Goal: Feedback & Contribution: Submit feedback/report problem

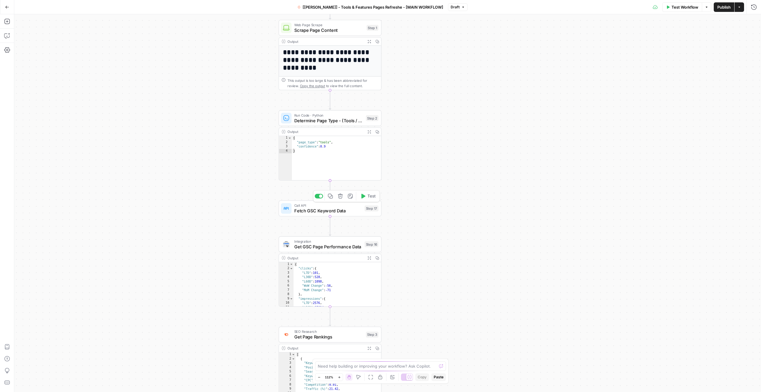
click at [326, 210] on span "Fetch GSC Keyword Data" at bounding box center [328, 210] width 68 height 7
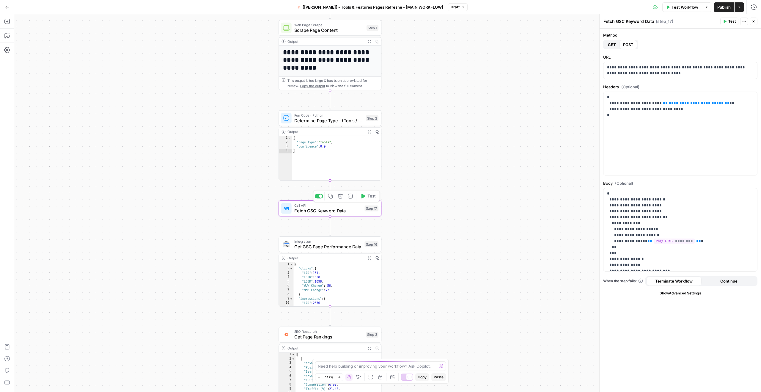
click at [317, 197] on div at bounding box center [319, 196] width 8 height 5
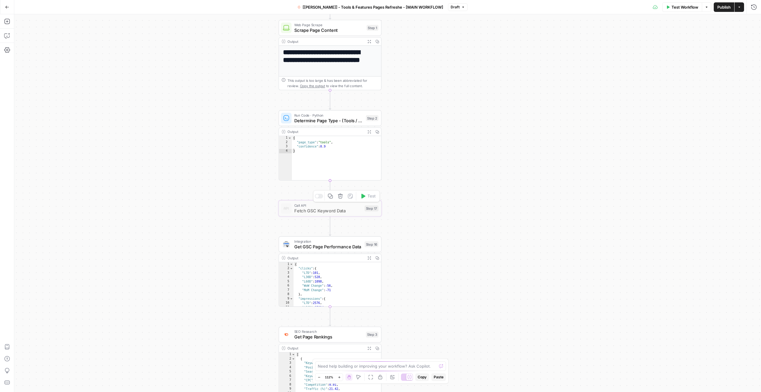
click at [255, 229] on div "**********" at bounding box center [387, 203] width 747 height 378
click at [330, 189] on icon "Edge from step_2 to step_17" at bounding box center [330, 189] width 2 height 19
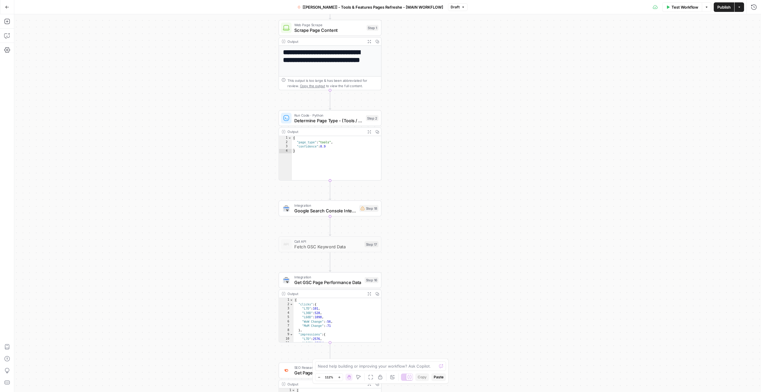
click at [312, 212] on span "Google Search Console Integration" at bounding box center [325, 210] width 62 height 7
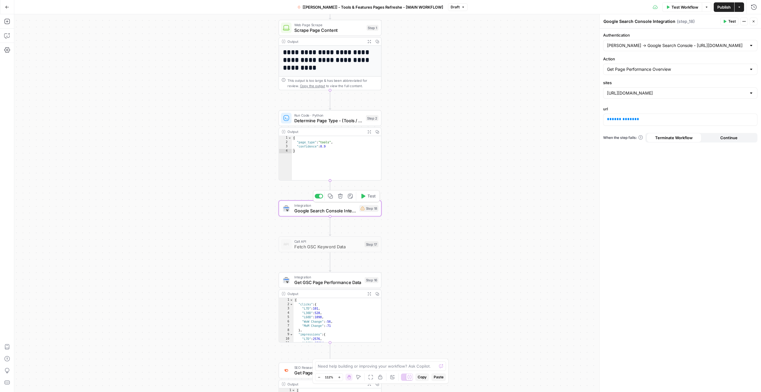
click at [328, 210] on span "Google Search Console Integration" at bounding box center [325, 210] width 62 height 7
click at [657, 42] on div "[PERSON_NAME] -> Google Search Console - [URL][DOMAIN_NAME]" at bounding box center [680, 45] width 154 height 11
click at [657, 42] on div at bounding box center [680, 45] width 154 height 11
type input "[PERSON_NAME] -> Google Search Console - [URL][DOMAIN_NAME]"
click at [648, 32] on label "Authentication" at bounding box center [680, 35] width 154 height 6
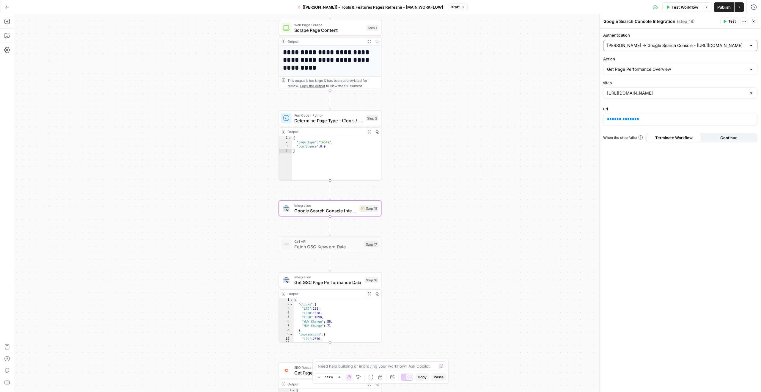
click at [648, 43] on input "[PERSON_NAME] -> Google Search Console - [URL][DOMAIN_NAME]" at bounding box center [676, 46] width 139 height 6
type input "[PERSON_NAME] -> Google Search Console - [URL][DOMAIN_NAME]"
click at [340, 196] on icon "button" at bounding box center [340, 196] width 5 height 5
click at [366, 78] on span "Delete Step" at bounding box center [364, 76] width 23 height 6
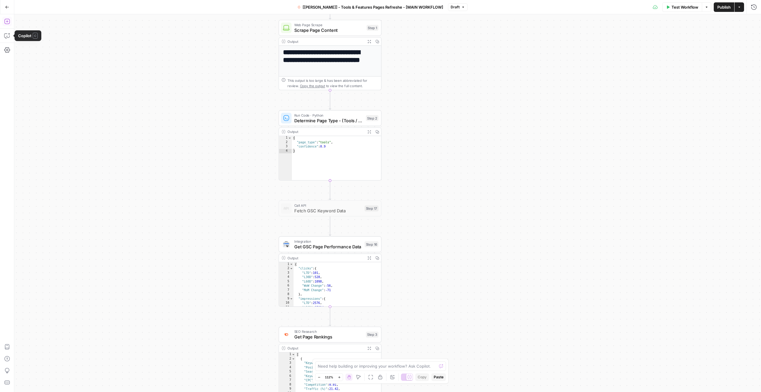
click at [9, 24] on button "Add Steps" at bounding box center [7, 22] width 10 height 10
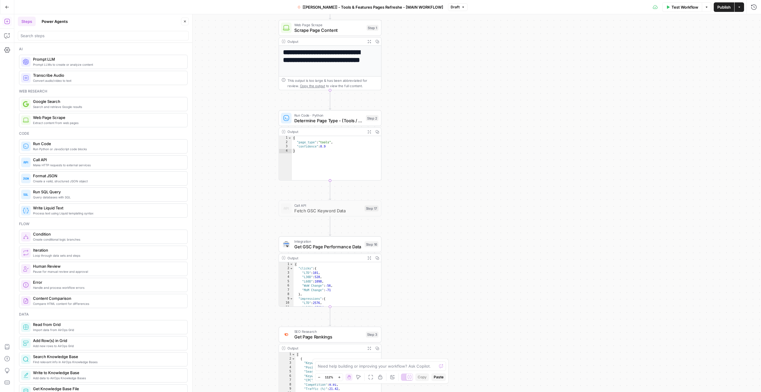
click at [61, 32] on div at bounding box center [103, 36] width 171 height 10
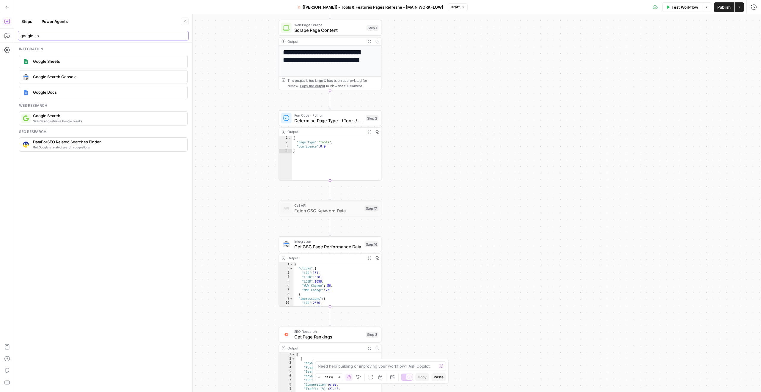
type input "google sh"
click at [67, 62] on span "Google Sheets" at bounding box center [108, 61] width 150 height 6
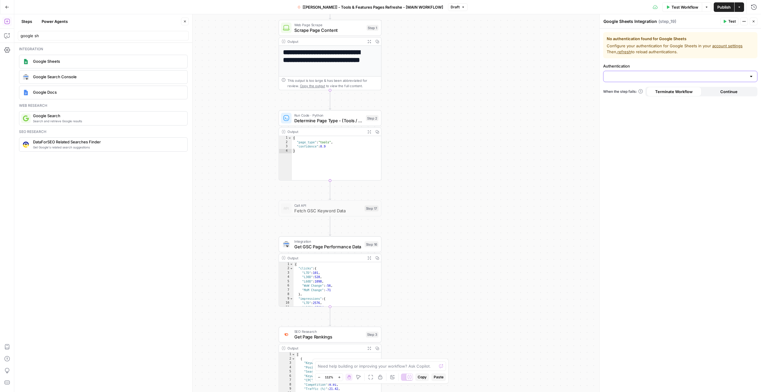
click at [624, 77] on input "Authentication" at bounding box center [676, 76] width 139 height 6
click at [629, 90] on span "﹢ Create New" at bounding box center [679, 91] width 142 height 6
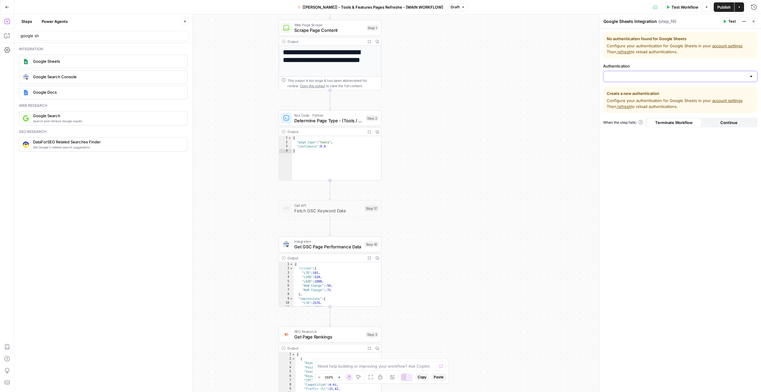
click at [637, 75] on input "Authentication" at bounding box center [676, 76] width 139 height 6
click at [632, 87] on button "﹢ Create New" at bounding box center [680, 91] width 149 height 8
click at [640, 75] on input "Authentication" at bounding box center [676, 76] width 139 height 6
click at [529, 46] on div "**********" at bounding box center [387, 203] width 747 height 378
click at [99, 60] on span "Google Sheets" at bounding box center [108, 61] width 150 height 6
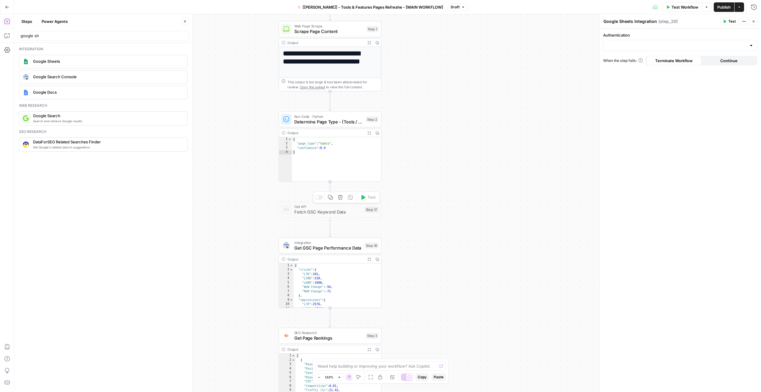
click at [339, 198] on icon "button" at bounding box center [340, 197] width 5 height 5
click at [367, 78] on span "Delete Step" at bounding box center [364, 76] width 23 height 6
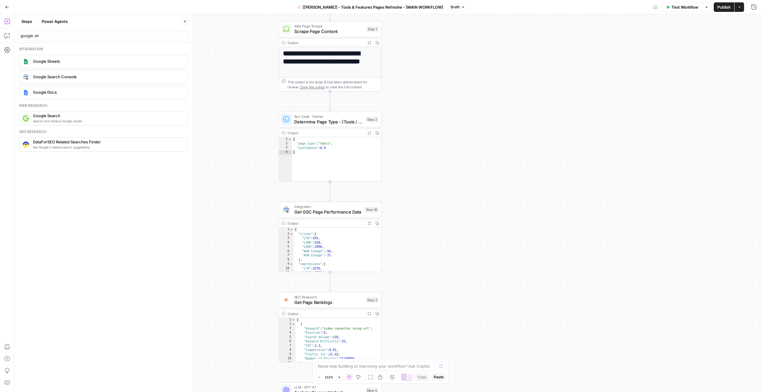
click at [80, 64] on div "Google Sheets" at bounding box center [103, 62] width 164 height 10
click at [643, 48] on input "Authentication" at bounding box center [676, 46] width 139 height 6
click at [640, 56] on div "[PERSON_NAME] -> Google Sheets Connection ﹢ Create New" at bounding box center [680, 65] width 154 height 22
click at [642, 59] on span "[PERSON_NAME] -> Google Sheets Connection" at bounding box center [679, 60] width 142 height 6
type input "[PERSON_NAME] -> Google Sheets Connection"
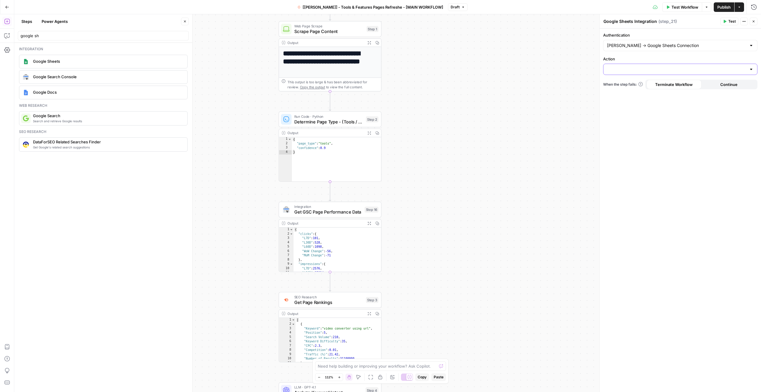
click at [641, 67] on input "Action" at bounding box center [676, 69] width 139 height 6
click at [637, 69] on input "Action" at bounding box center [676, 69] width 139 height 6
click at [681, 51] on div "Authentication [PERSON_NAME] -> Google Sheets Connection Action When the step f…" at bounding box center [680, 210] width 161 height 363
click at [670, 69] on input "Action" at bounding box center [676, 69] width 139 height 6
click at [653, 58] on label "Action" at bounding box center [680, 59] width 154 height 6
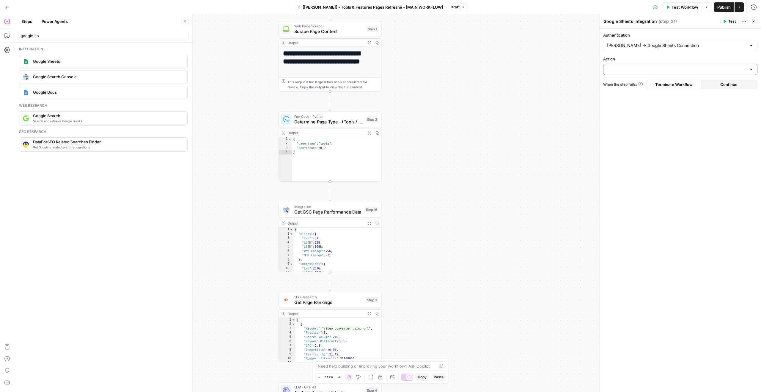
click at [653, 66] on input "Action" at bounding box center [676, 69] width 139 height 6
click at [653, 58] on label "Action" at bounding box center [680, 59] width 154 height 6
click at [653, 66] on input "Action" at bounding box center [676, 69] width 139 height 6
click at [618, 70] on input "Action" at bounding box center [676, 69] width 139 height 6
click at [643, 87] on span "Create Spreadsheet" at bounding box center [679, 84] width 142 height 6
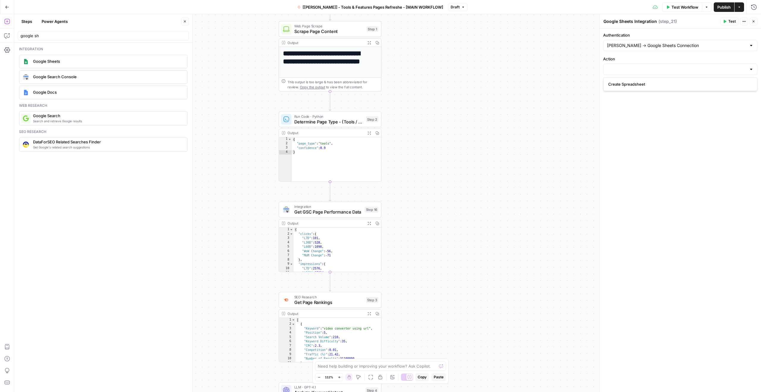
type input "Create Spreadsheet"
click at [643, 70] on input "Action" at bounding box center [676, 69] width 139 height 6
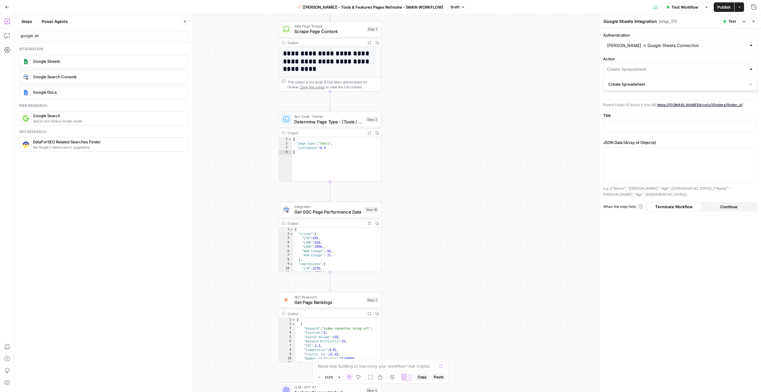
type input "Create Spreadsheet"
click at [643, 63] on div "Action Create Spreadsheet" at bounding box center [680, 65] width 154 height 19
click at [703, 70] on input "Action" at bounding box center [676, 69] width 139 height 6
type input "Create Spreadsheet"
click at [668, 57] on label "Action" at bounding box center [680, 59] width 154 height 6
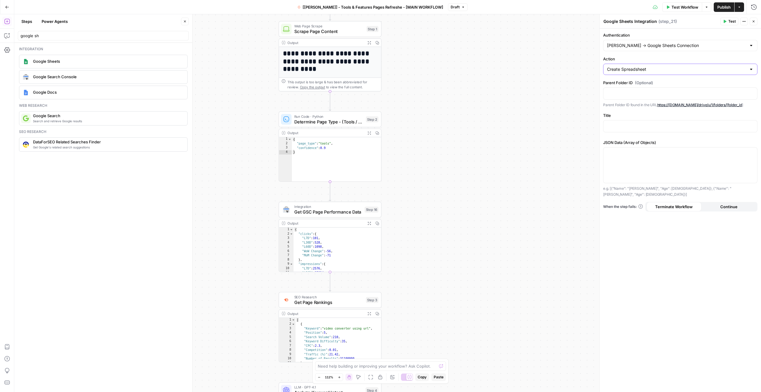
click at [668, 66] on input "Create Spreadsheet" at bounding box center [676, 69] width 139 height 6
click at [657, 69] on input "Action" at bounding box center [676, 69] width 139 height 6
click at [641, 84] on span "Create Spreadsheet" at bounding box center [676, 84] width 136 height 6
type input "Create Spreadsheet"
click at [646, 57] on label "Action" at bounding box center [680, 59] width 154 height 6
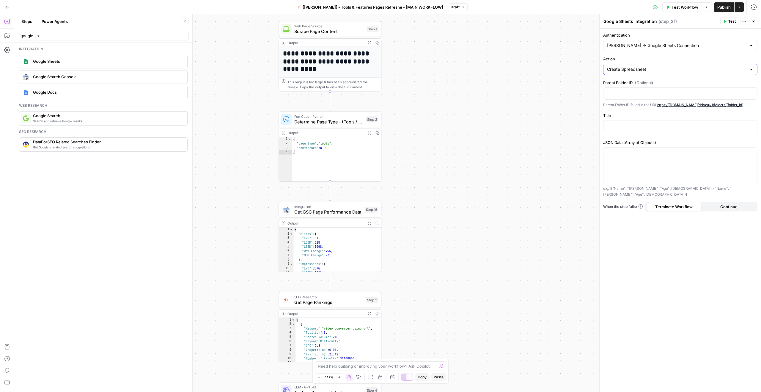
click at [646, 66] on input "Create Spreadsheet" at bounding box center [676, 69] width 139 height 6
type input "Create Spreadsheet"
click at [642, 58] on label "Action" at bounding box center [680, 59] width 154 height 6
click at [642, 66] on input "Create Spreadsheet" at bounding box center [676, 69] width 139 height 6
type input "Create Spreadsheet"
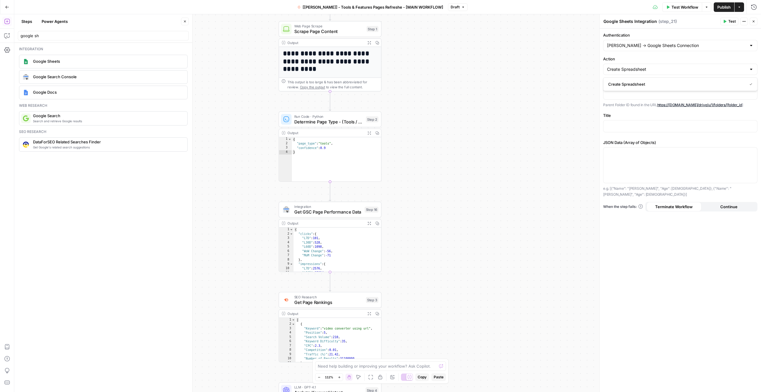
click at [622, 57] on label "Action" at bounding box center [680, 59] width 154 height 6
click at [622, 66] on input "Create Spreadsheet" at bounding box center [676, 69] width 139 height 6
type input "Create Spreadsheet"
click at [559, 57] on div "**********" at bounding box center [387, 203] width 747 height 378
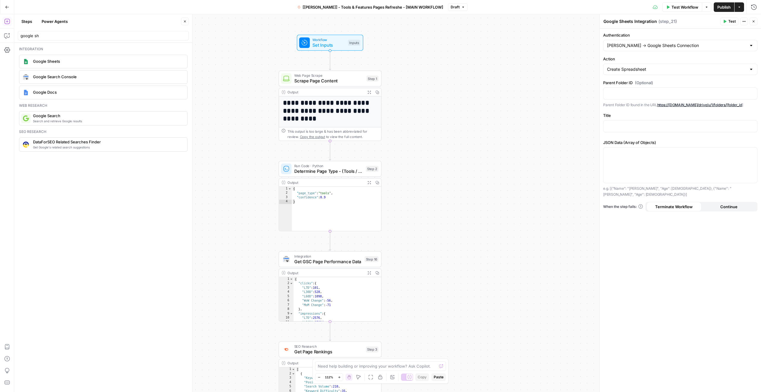
click at [57, 39] on div "google sh" at bounding box center [103, 36] width 171 height 10
type input "g"
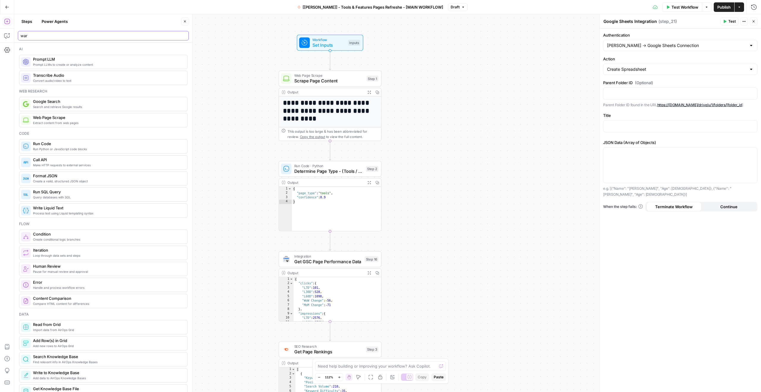
type input "ware"
click at [634, 91] on p at bounding box center [680, 93] width 147 height 6
click at [624, 70] on input "Action" at bounding box center [676, 69] width 139 height 6
type input "Create Spreadsheet"
click at [585, 63] on div "**********" at bounding box center [387, 203] width 747 height 378
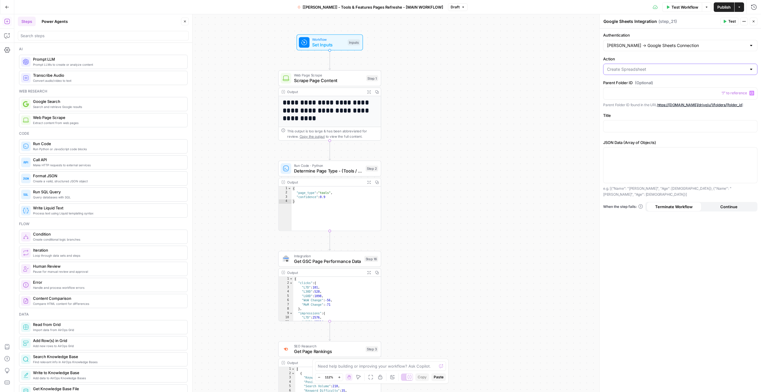
click at [615, 70] on input "Action" at bounding box center [676, 69] width 139 height 6
type input "Create Spreadsheet"
click at [551, 67] on div "**********" at bounding box center [387, 203] width 747 height 378
click at [660, 68] on input "Action" at bounding box center [676, 69] width 139 height 6
click at [643, 73] on div at bounding box center [680, 69] width 154 height 11
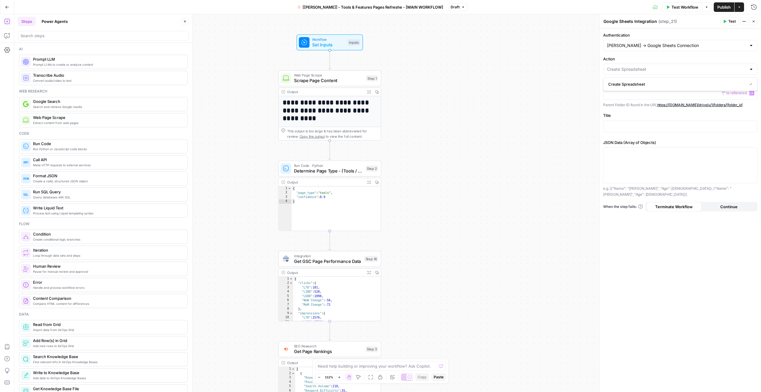
type input "Create Spreadsheet"
click at [647, 62] on div "Action Create Spreadsheet" at bounding box center [680, 65] width 154 height 19
click at [651, 68] on input "Action" at bounding box center [676, 69] width 139 height 6
click at [632, 85] on span "Create Spreadsheet" at bounding box center [676, 84] width 136 height 6
type input "Create Spreadsheet"
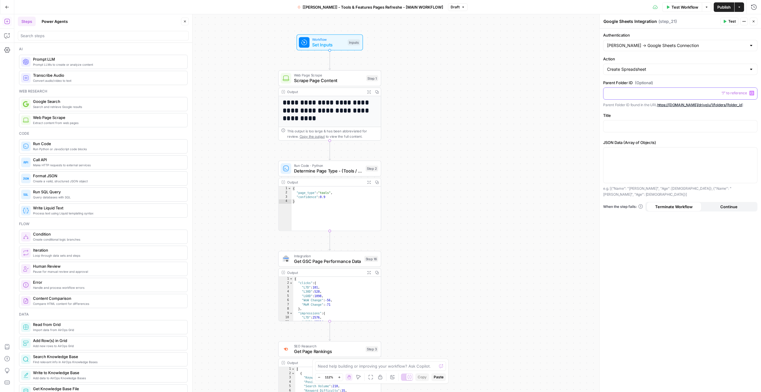
click at [627, 97] on div at bounding box center [681, 94] width 154 height 12
click at [644, 68] on input "Action" at bounding box center [676, 69] width 139 height 6
click at [630, 84] on span "Create Spreadsheet" at bounding box center [676, 84] width 136 height 6
type input "Create Spreadsheet"
click at [636, 68] on input "Action" at bounding box center [676, 69] width 139 height 6
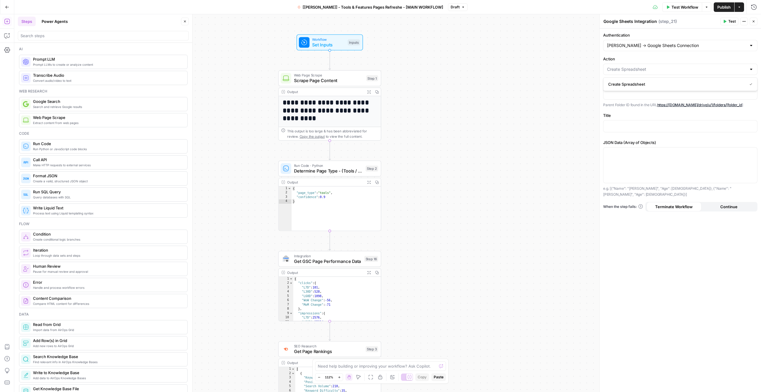
type input "Create Spreadsheet"
click at [424, 67] on div "**********" at bounding box center [387, 203] width 747 height 378
click at [436, 77] on div "**********" at bounding box center [387, 203] width 747 height 378
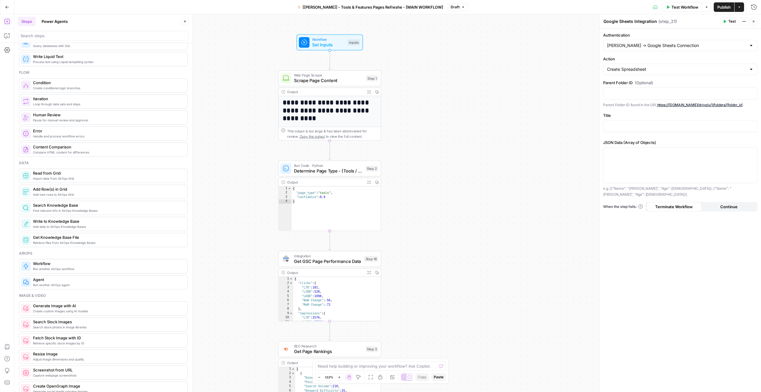
scroll to position [179, 0]
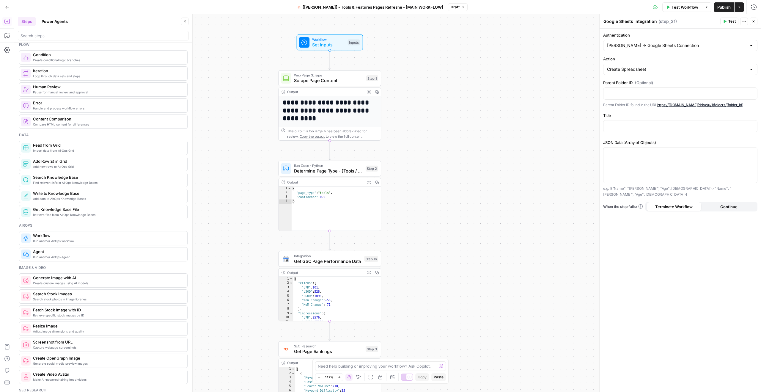
click at [4, 54] on button "Settings" at bounding box center [7, 50] width 10 height 10
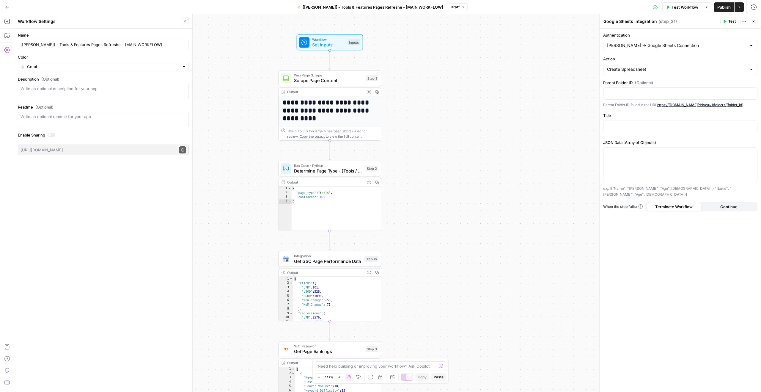
click at [7, 45] on button "Settings" at bounding box center [7, 50] width 10 height 10
click at [3, 51] on button "Settings" at bounding box center [7, 50] width 10 height 10
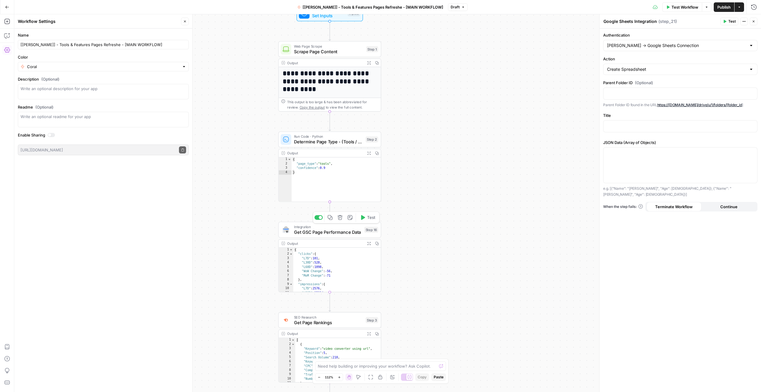
click at [316, 220] on div "Copy step Delete step Add Note Test" at bounding box center [346, 217] width 67 height 12
click at [318, 218] on div at bounding box center [319, 217] width 8 height 5
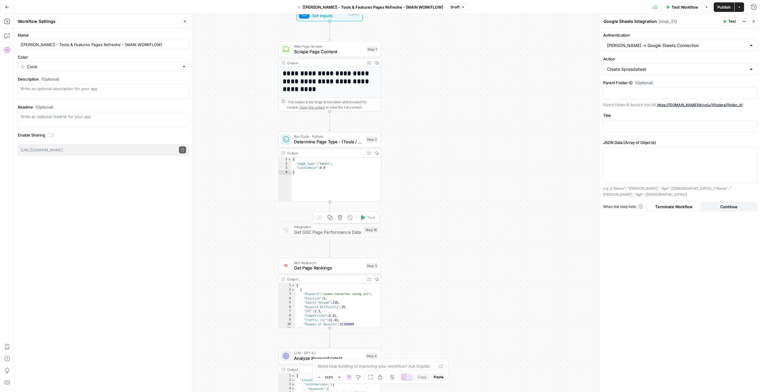
click at [319, 215] on div "Copy step Delete step Add Note Test" at bounding box center [346, 217] width 67 height 12
click at [321, 218] on div at bounding box center [319, 217] width 8 height 5
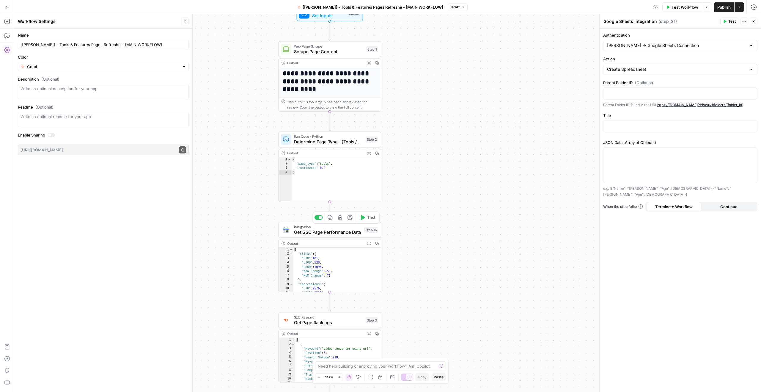
click at [352, 219] on icon "button" at bounding box center [349, 217] width 5 height 5
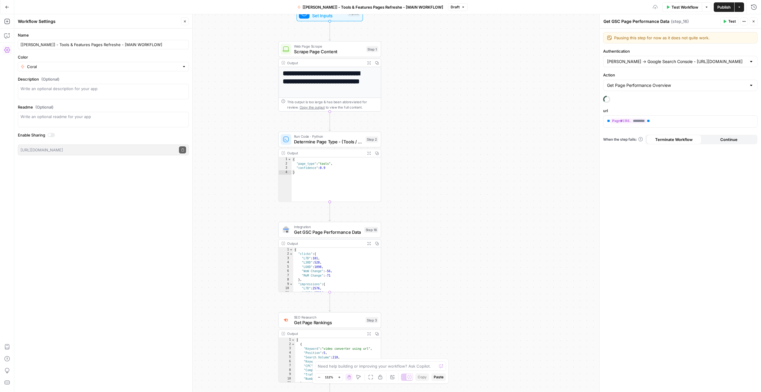
type textarea "Pausing this step for now as it does not quite work."
click at [545, 75] on div "**********" at bounding box center [387, 203] width 747 height 378
click at [320, 126] on div at bounding box center [320, 126] width 3 height 3
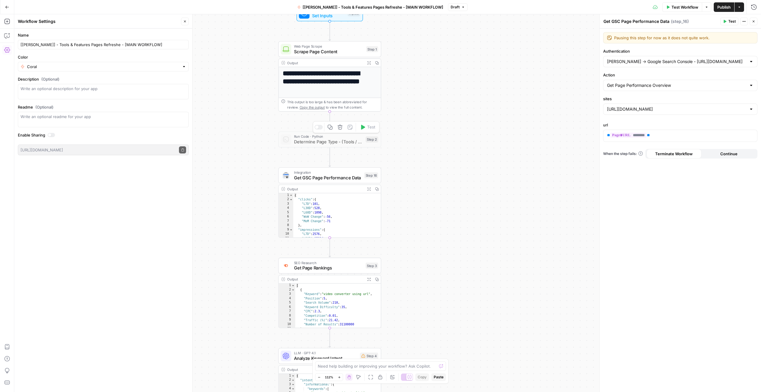
click at [319, 128] on div at bounding box center [319, 127] width 8 height 5
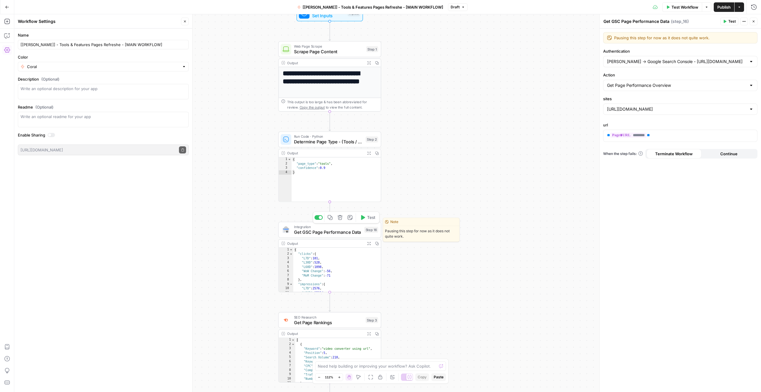
click at [319, 218] on div at bounding box center [320, 217] width 3 height 3
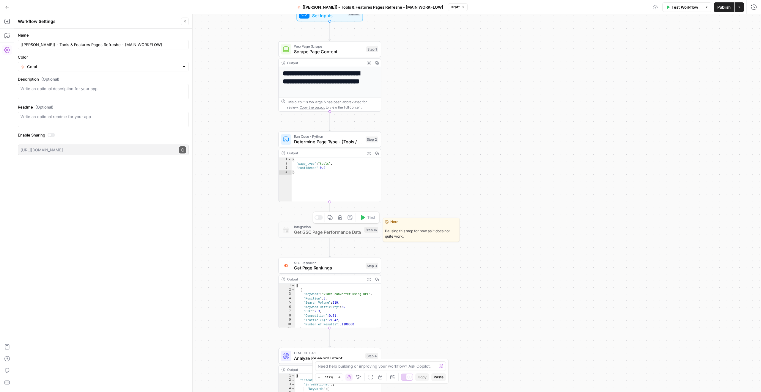
click at [420, 189] on div "**********" at bounding box center [387, 203] width 747 height 378
click at [4, 23] on icon "button" at bounding box center [6, 21] width 5 height 5
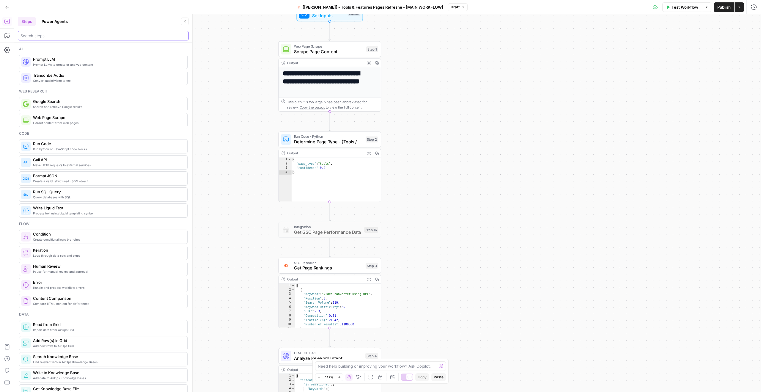
click at [55, 33] on input "search" at bounding box center [104, 36] width 166 height 6
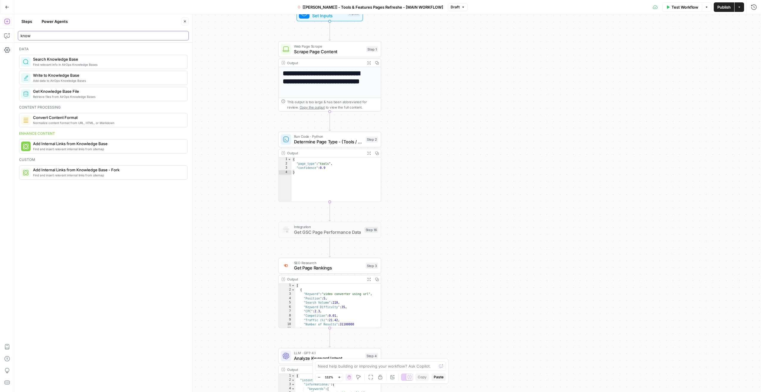
type input "know"
click at [68, 94] on span "Retrieve files from AirOps Knowledge Bases" at bounding box center [108, 96] width 150 height 5
click at [659, 48] on input "Select a Knowledge Base" at bounding box center [676, 47] width 139 height 6
click at [636, 103] on span "Tools and Features Keywords - Test" at bounding box center [679, 104] width 142 height 6
type input "Tools and Features Keywords - Test"
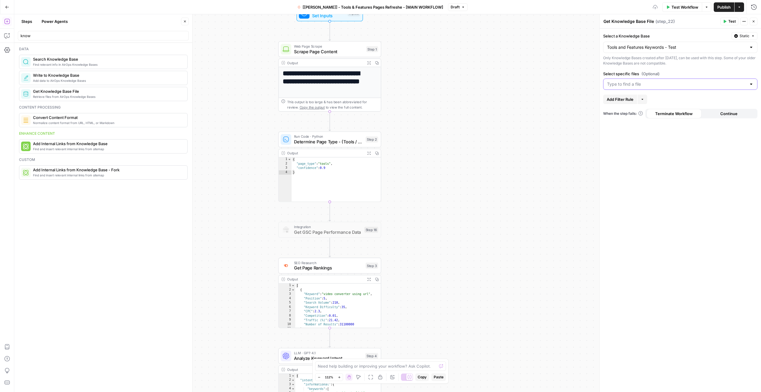
click at [637, 82] on input "Select specific files (Optional)" at bounding box center [676, 84] width 139 height 6
click at [648, 100] on span "Tools and Features Pages - SEO - Working on AirOps - Top 100 Queries - Testing …" at bounding box center [679, 99] width 142 height 6
click at [695, 69] on div "Select a Knowledge Base Static Tools and Features Keywords - Test Only Knowledg…" at bounding box center [680, 210] width 161 height 363
click at [622, 109] on span "Add Filter Rule" at bounding box center [620, 108] width 27 height 6
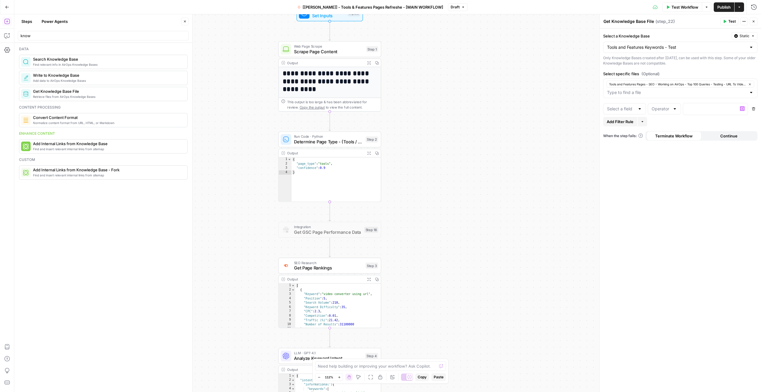
click at [752, 110] on icon "button" at bounding box center [754, 109] width 4 height 4
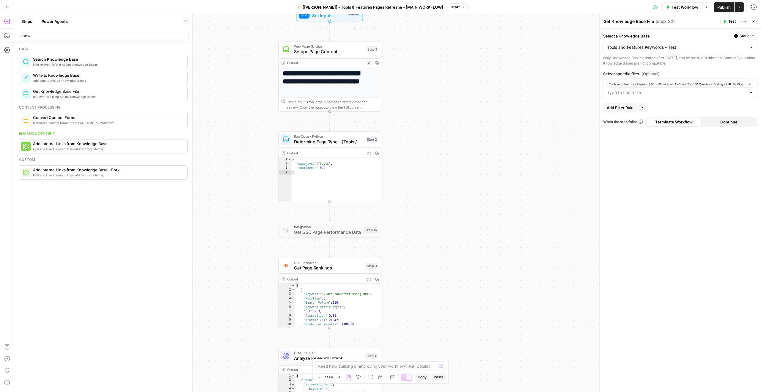
click at [728, 20] on button "Test" at bounding box center [729, 22] width 18 height 8
click at [329, 85] on span "No" at bounding box center [330, 83] width 6 height 6
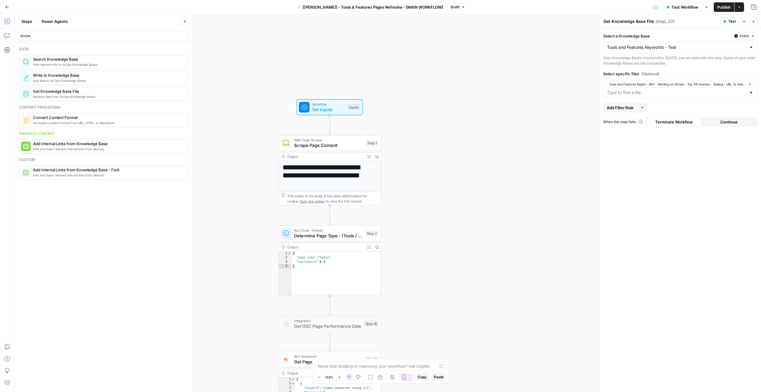
click at [731, 23] on span "Test" at bounding box center [731, 21] width 7 height 5
click at [348, 84] on span "Test All Steps" at bounding box center [359, 83] width 28 height 6
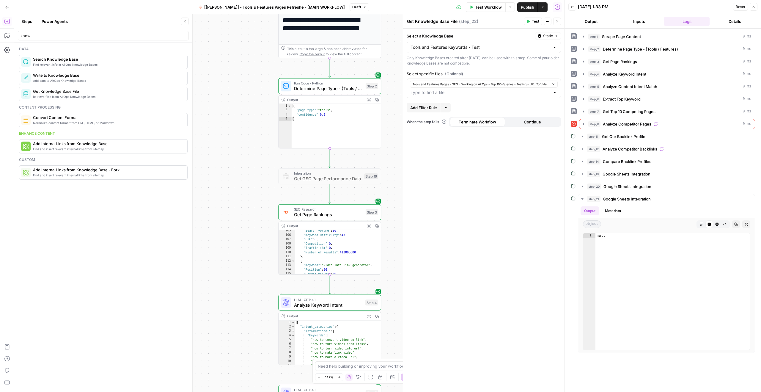
scroll to position [411, 0]
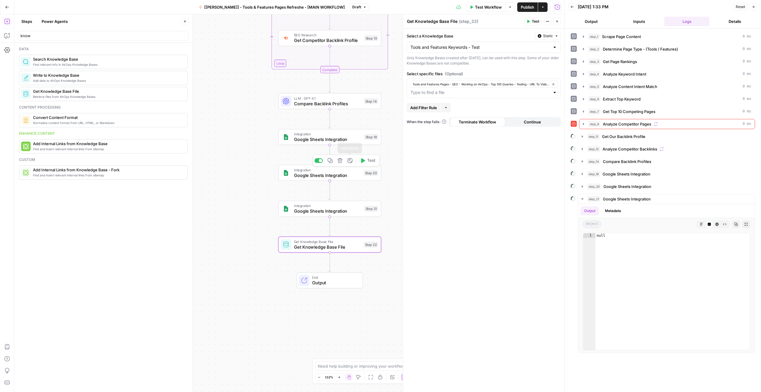
click at [342, 161] on icon "button" at bounding box center [340, 160] width 5 height 5
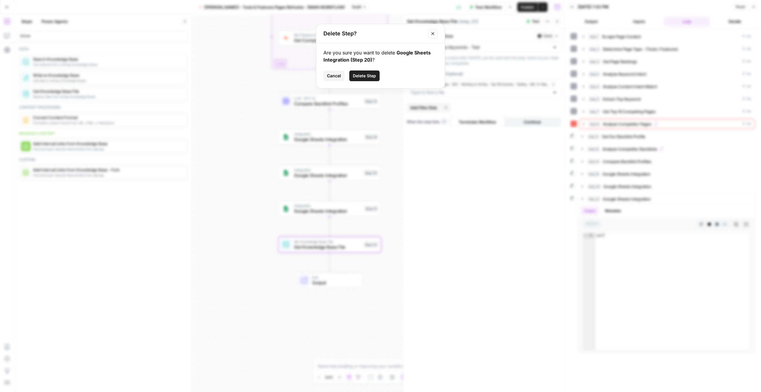
click at [375, 76] on span "Delete Step" at bounding box center [364, 76] width 23 height 6
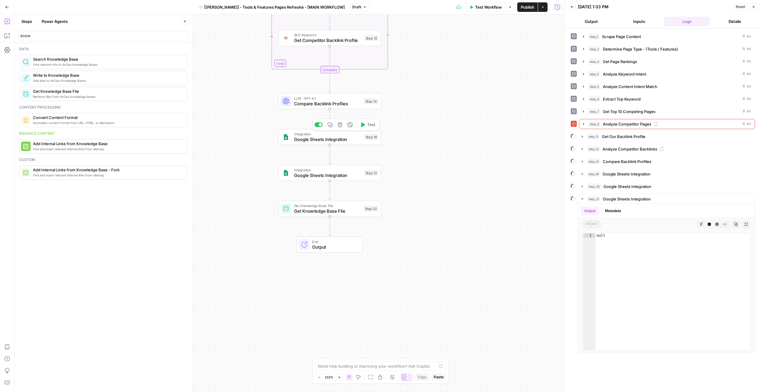
click at [342, 125] on icon "button" at bounding box center [340, 124] width 5 height 5
click at [366, 71] on button "Delete Step" at bounding box center [364, 75] width 30 height 11
click at [340, 127] on icon "button" at bounding box center [340, 124] width 5 height 5
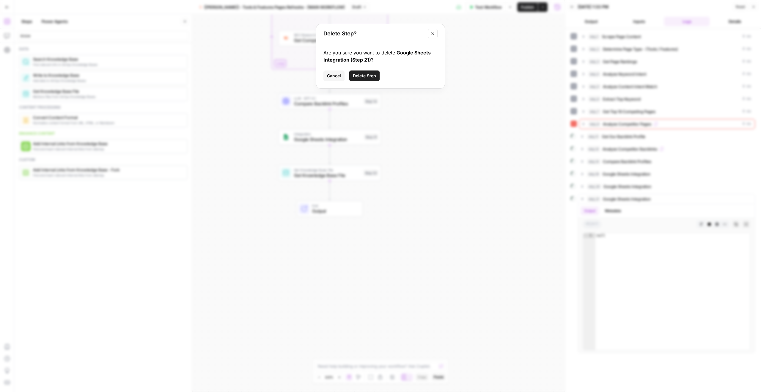
click at [368, 77] on span "Delete Step" at bounding box center [364, 76] width 23 height 6
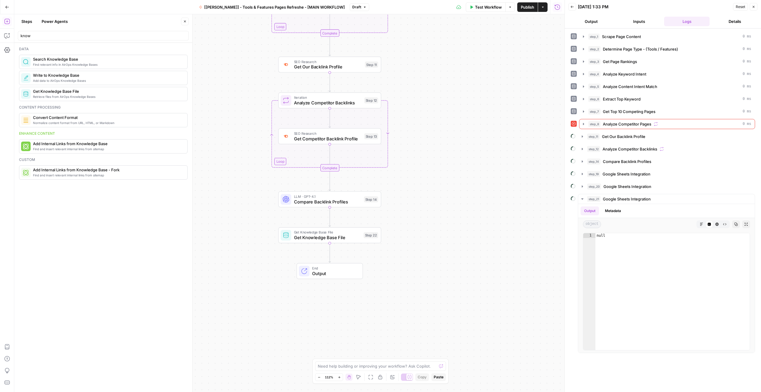
click at [507, 9] on button "Options" at bounding box center [510, 7] width 10 height 10
click at [508, 8] on icon "button" at bounding box center [510, 7] width 4 height 4
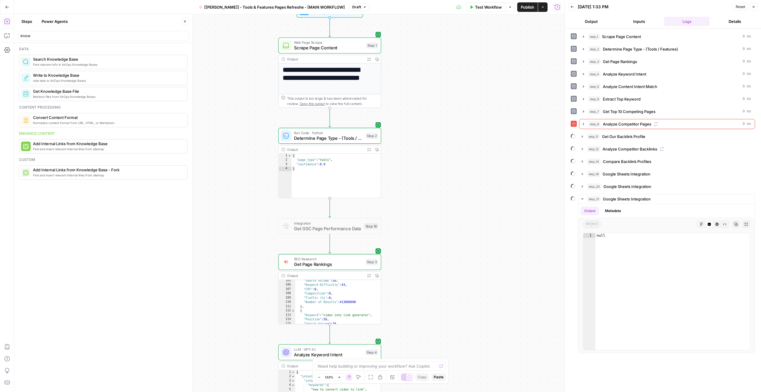
click at [185, 23] on button "Close" at bounding box center [185, 22] width 8 height 8
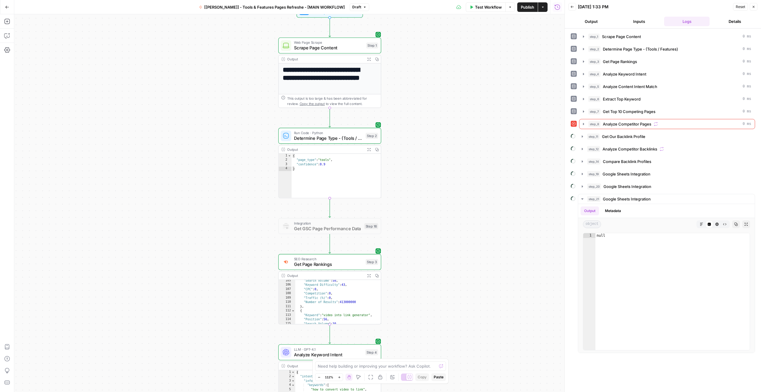
click at [227, 43] on div "**********" at bounding box center [289, 203] width 550 height 378
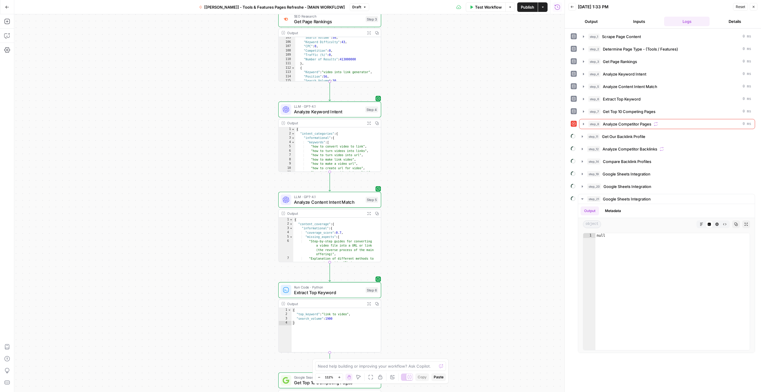
click at [574, 122] on icon at bounding box center [574, 124] width 4 height 4
click at [575, 135] on circle at bounding box center [573, 135] width 5 height 5
click at [596, 18] on button "Output" at bounding box center [590, 22] width 45 height 10
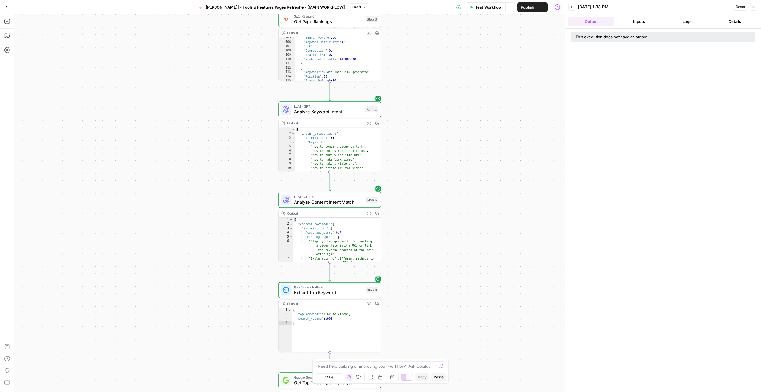
click at [637, 19] on button "Inputs" at bounding box center [638, 22] width 45 height 10
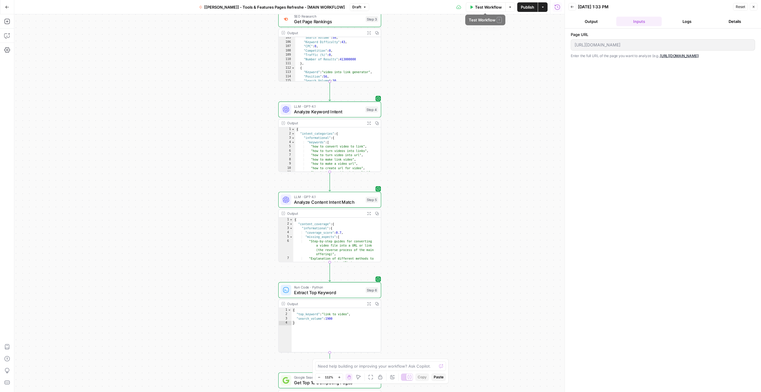
click at [509, 9] on icon "button" at bounding box center [510, 7] width 4 height 4
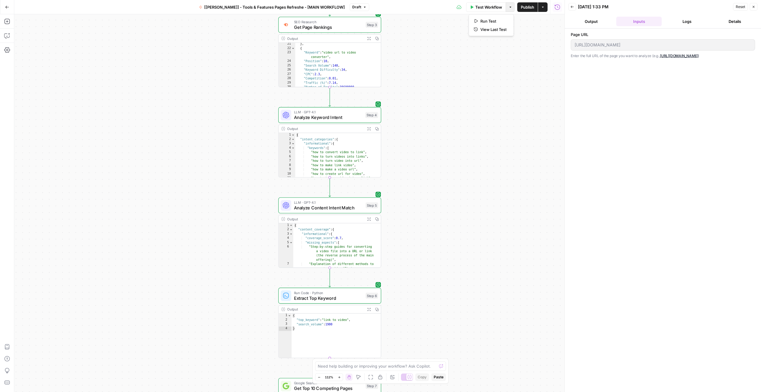
scroll to position [0, 0]
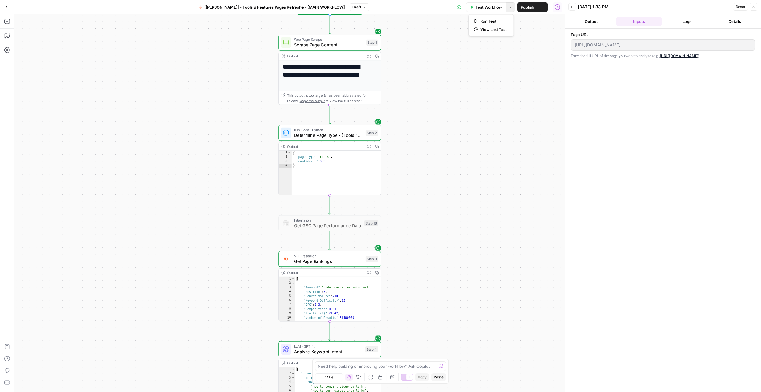
click at [414, 148] on div "**********" at bounding box center [289, 203] width 550 height 378
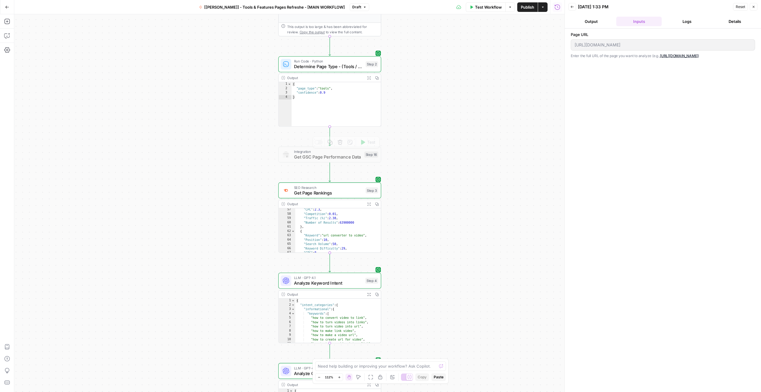
scroll to position [398, 0]
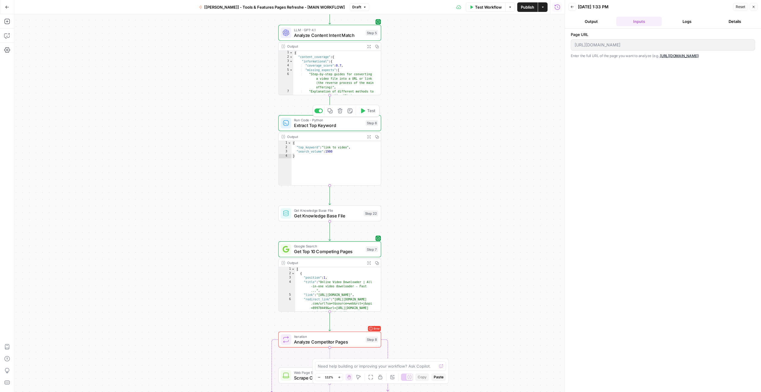
click at [318, 111] on div at bounding box center [319, 111] width 8 height 5
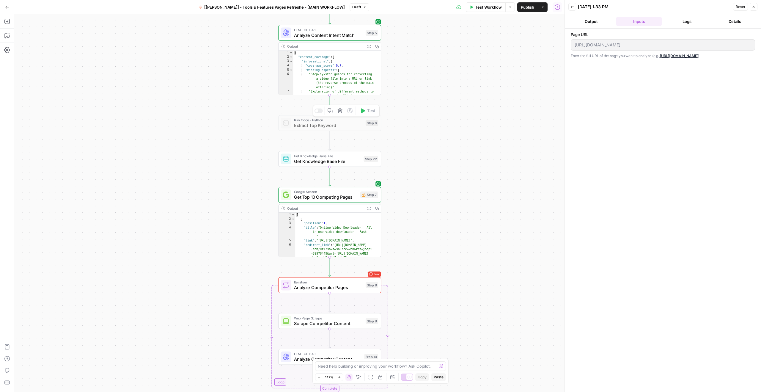
click at [316, 123] on span "Extract Top Keyword" at bounding box center [328, 125] width 69 height 7
click at [340, 113] on button "Delete step" at bounding box center [340, 110] width 9 height 9
click at [363, 72] on button "Delete Step" at bounding box center [364, 75] width 30 height 11
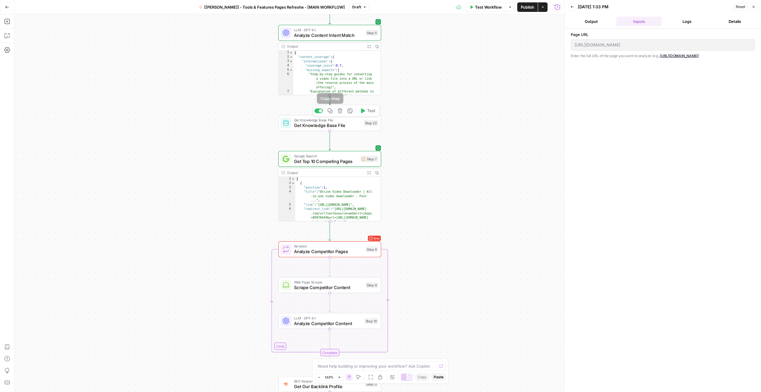
click at [326, 124] on span "Get Knowledge Base File" at bounding box center [327, 125] width 67 height 7
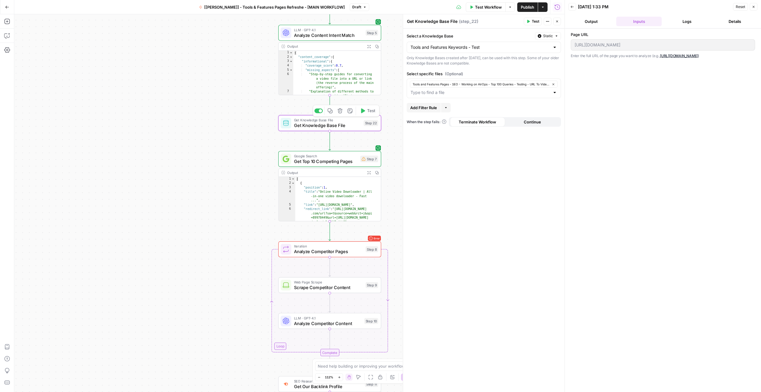
click at [365, 113] on button "Test" at bounding box center [367, 110] width 21 height 9
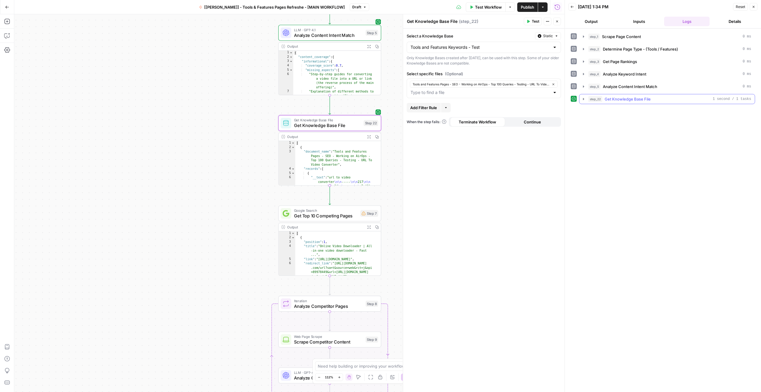
click at [585, 100] on icon "button" at bounding box center [583, 99] width 5 height 5
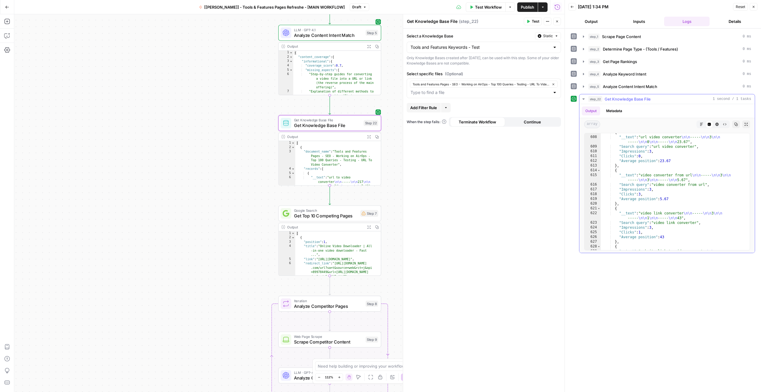
scroll to position [3515, 0]
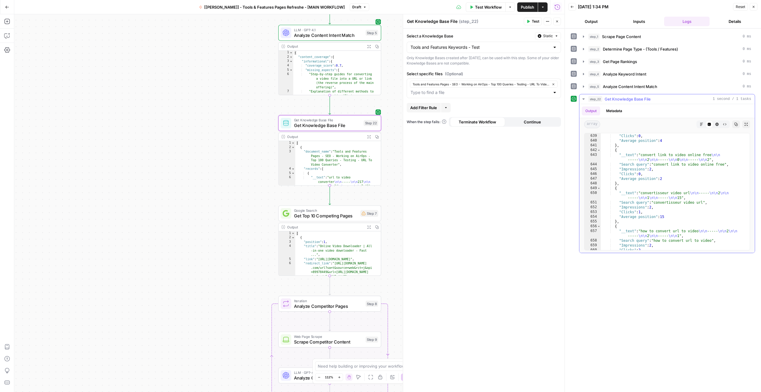
click at [747, 121] on button "Expand Output" at bounding box center [746, 124] width 8 height 8
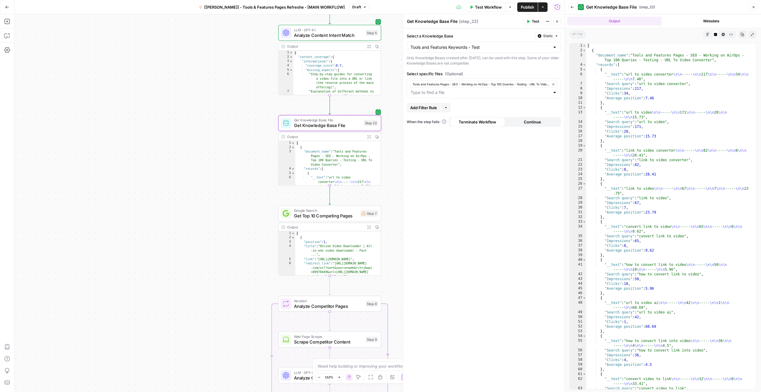
click at [717, 18] on button "Metadata" at bounding box center [711, 21] width 95 height 9
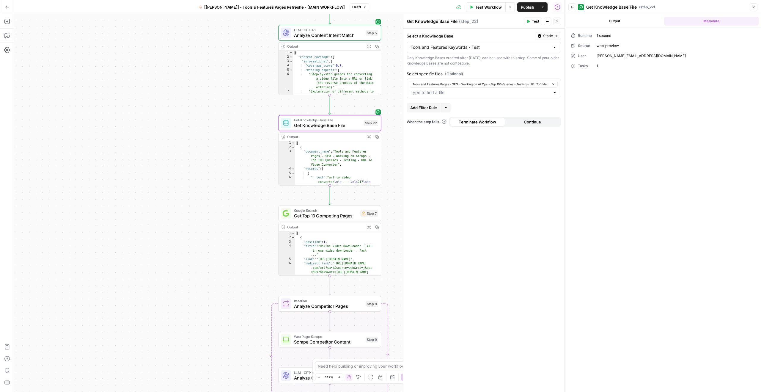
click at [612, 19] on button "Output" at bounding box center [614, 21] width 95 height 9
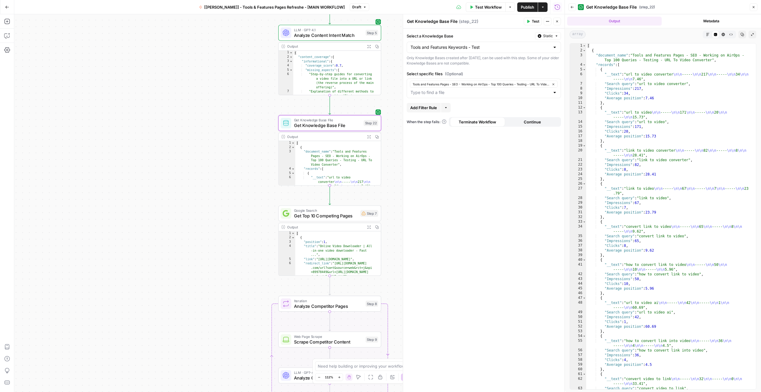
click at [725, 33] on icon "button" at bounding box center [724, 35] width 4 height 4
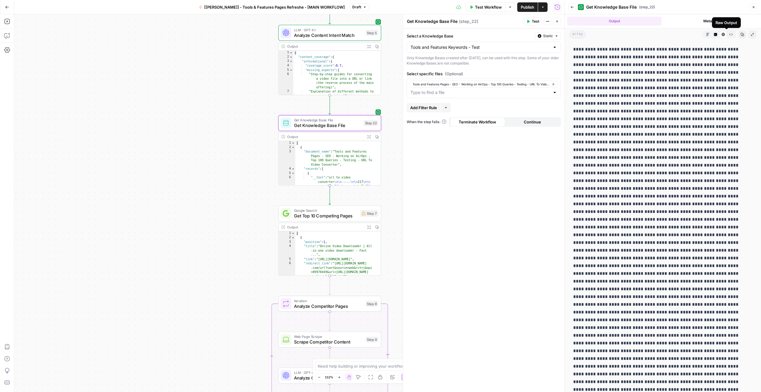
click at [729, 34] on icon "button" at bounding box center [731, 35] width 4 height 4
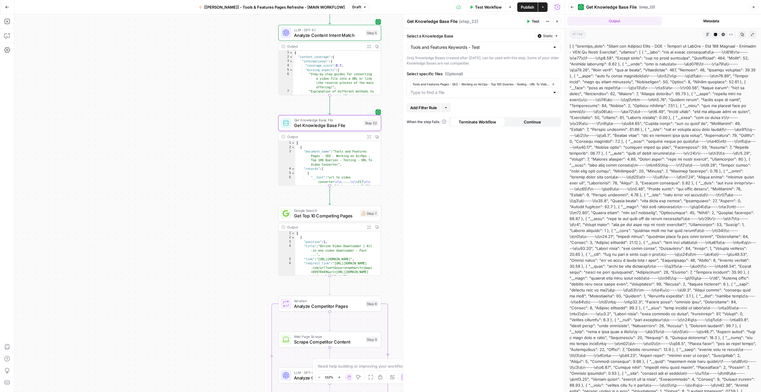
click at [714, 34] on icon "button" at bounding box center [715, 34] width 3 height 3
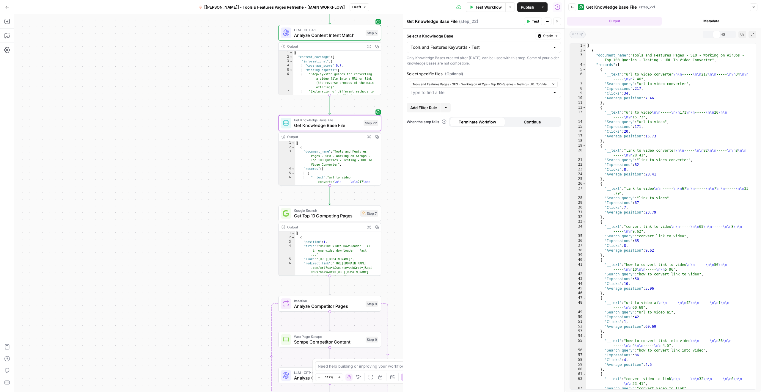
click at [703, 34] on div "Markdown Code Editor HTML Viewer Raw Output" at bounding box center [719, 35] width 33 height 8
click at [706, 35] on icon "button" at bounding box center [708, 35] width 4 height 4
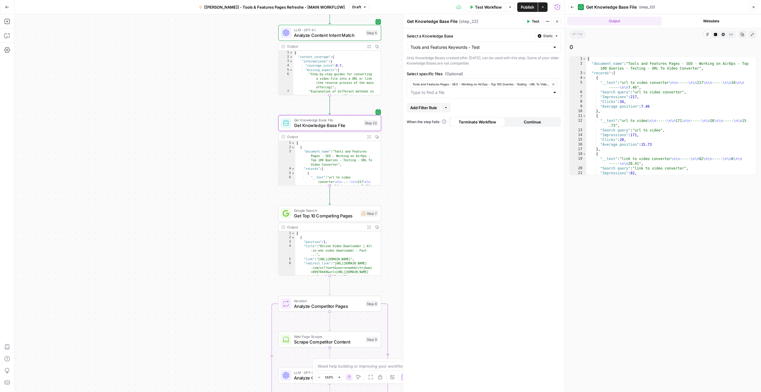
click at [712, 37] on div "Code Editor" at bounding box center [716, 35] width 8 height 8
click at [715, 35] on icon "button" at bounding box center [715, 34] width 3 height 3
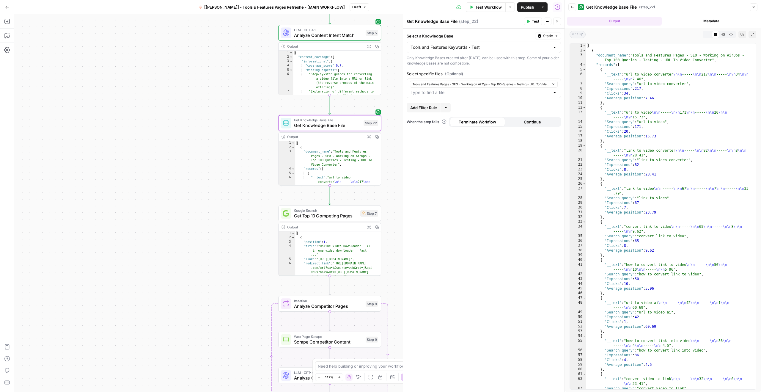
scroll to position [0, 0]
click at [325, 123] on span "Get Knowledge Base File" at bounding box center [327, 125] width 67 height 7
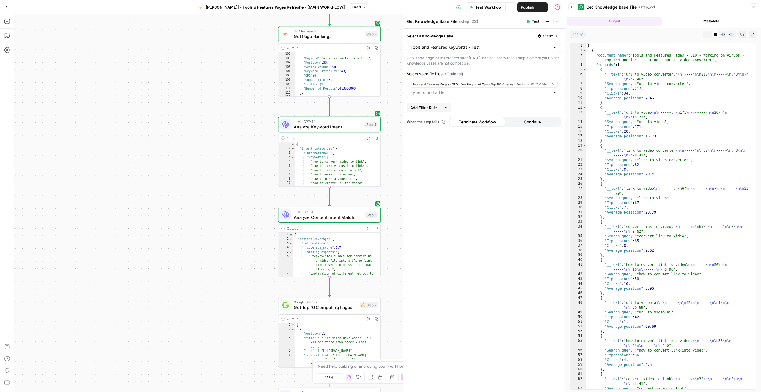
drag, startPoint x: 307, startPoint y: 20, endPoint x: 306, endPoint y: 23, distance: 4.0
click at [307, 20] on div "**********" at bounding box center [289, 203] width 550 height 378
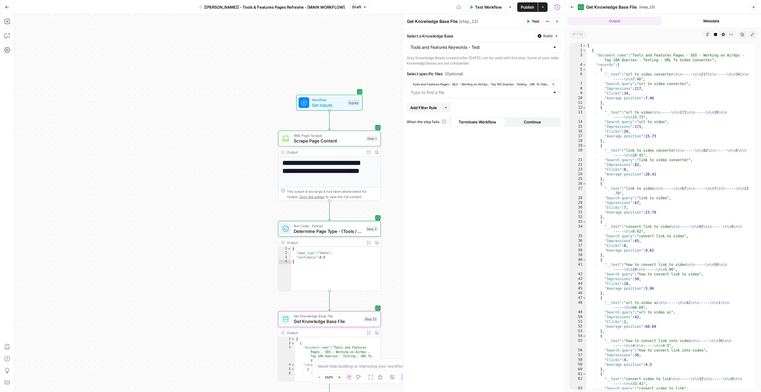
click at [340, 139] on span "Scrape Page Content" at bounding box center [329, 140] width 70 height 7
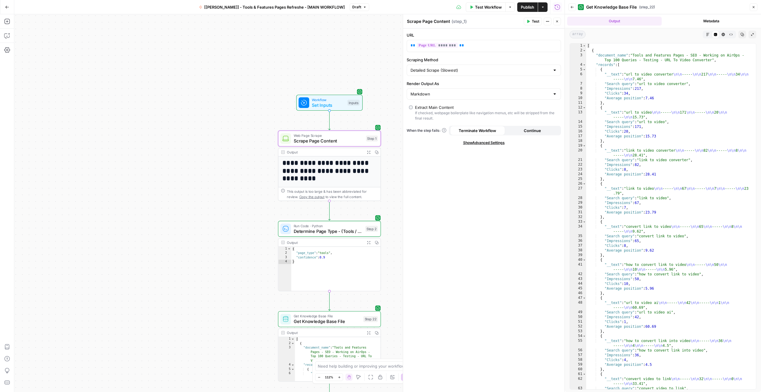
click at [370, 150] on button "Expand Output" at bounding box center [369, 152] width 8 height 8
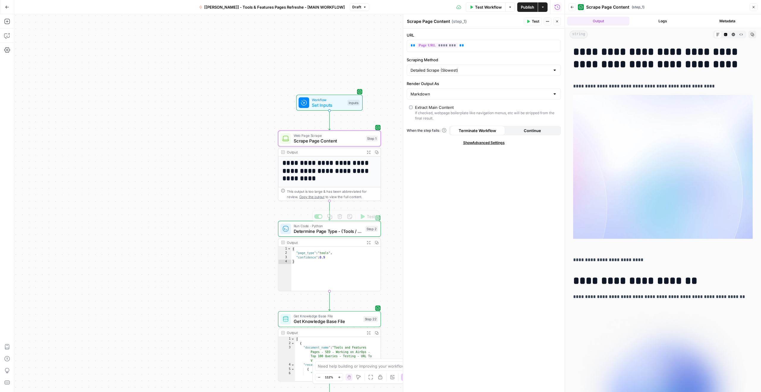
click at [354, 233] on span "Determine Page Type - (Tools / Features)" at bounding box center [328, 231] width 69 height 7
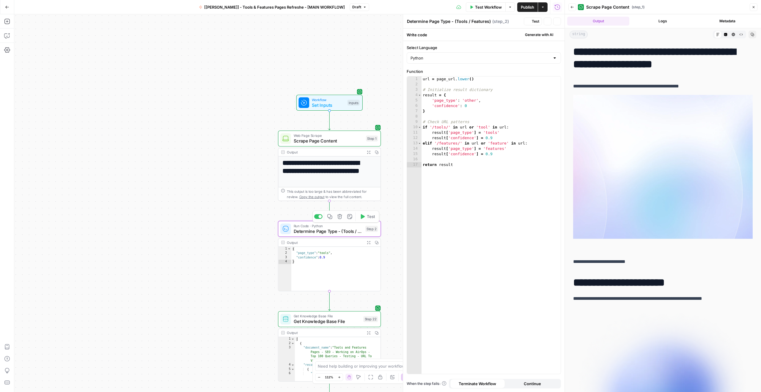
click at [370, 243] on icon "button" at bounding box center [368, 242] width 3 height 3
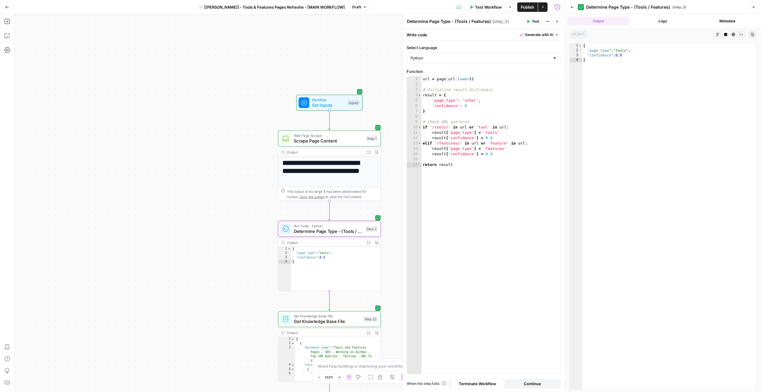
click at [367, 331] on icon "button" at bounding box center [369, 333] width 4 height 4
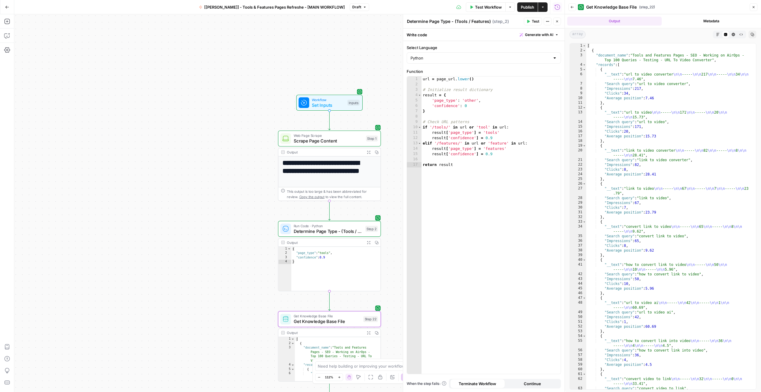
click at [557, 18] on button "Close" at bounding box center [557, 22] width 8 height 8
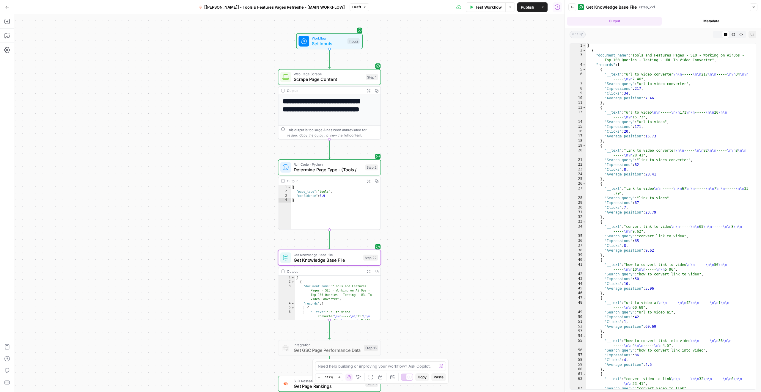
click at [321, 262] on span "Get Knowledge Base File" at bounding box center [327, 260] width 67 height 7
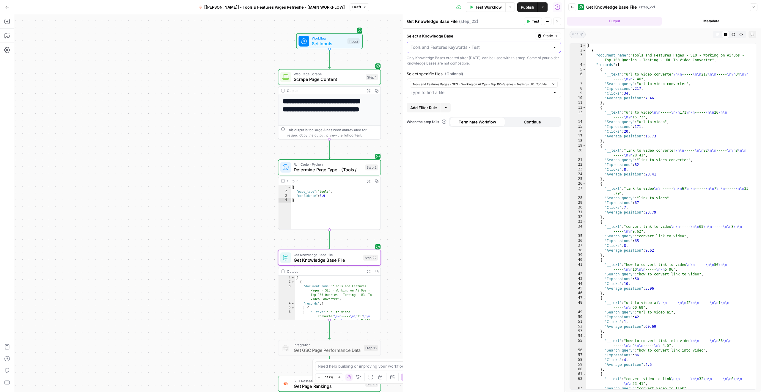
click at [443, 49] on input "Select a Knowledge Base" at bounding box center [480, 47] width 139 height 6
click at [443, 48] on input "Select a Knowledge Base" at bounding box center [480, 47] width 139 height 6
type input "Tools and Features Keywords - Test"
click at [452, 29] on div "Select a Knowledge Base Static Tools and Features Keywords - Test Only Knowledg…" at bounding box center [483, 210] width 161 height 363
click at [549, 22] on icon "button" at bounding box center [548, 22] width 4 height 4
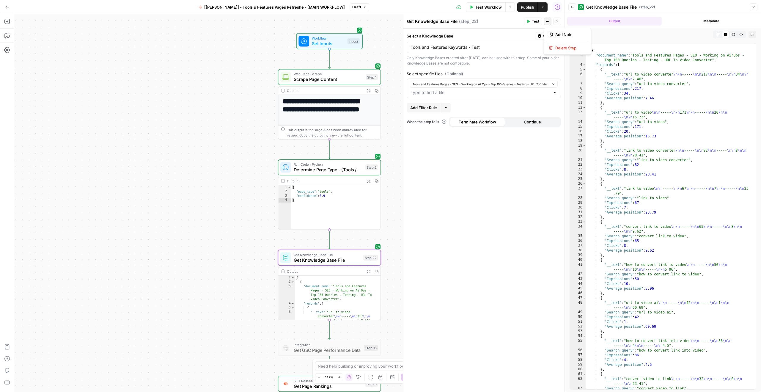
click at [549, 22] on icon "button" at bounding box center [548, 22] width 4 height 4
click at [9, 22] on icon "button" at bounding box center [7, 21] width 6 height 6
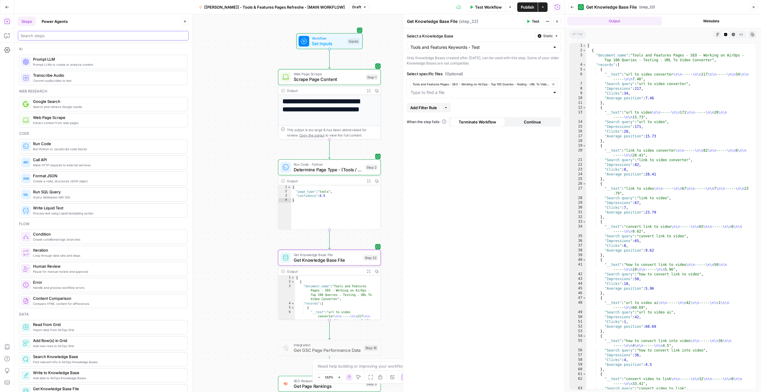
click at [57, 36] on input "search" at bounding box center [104, 36] width 166 height 6
type input "know"
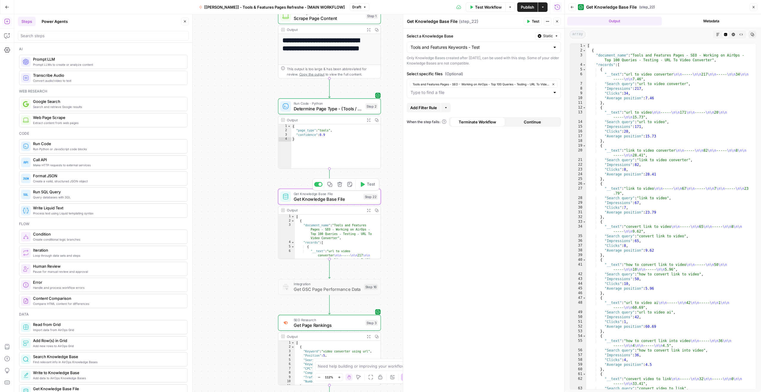
click at [308, 199] on span "Get Knowledge Base File" at bounding box center [327, 199] width 67 height 7
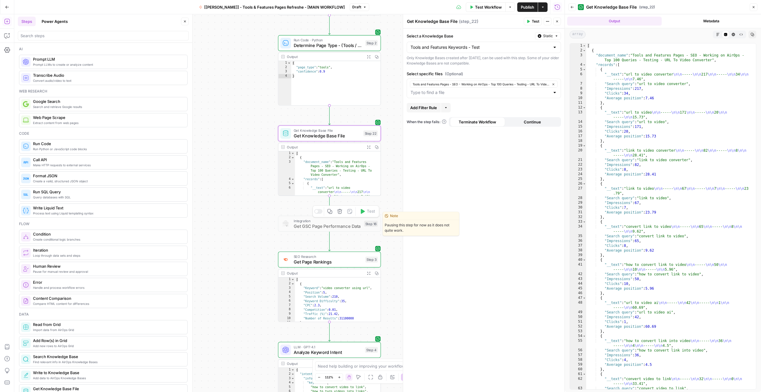
click at [330, 227] on span "Get GSC Page Performance Data" at bounding box center [328, 226] width 68 height 7
click at [318, 261] on span "Get Page Rankings" at bounding box center [328, 261] width 69 height 7
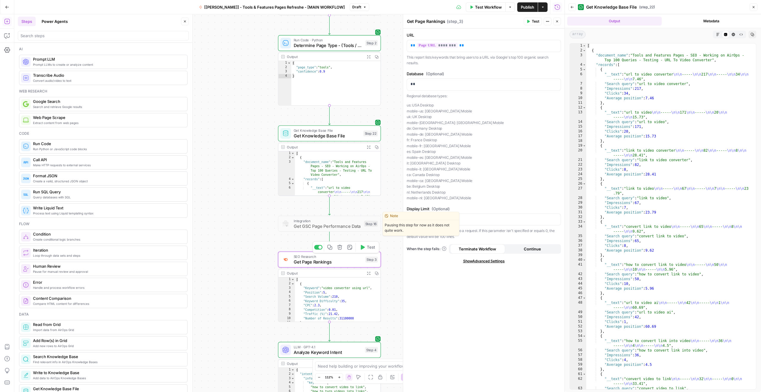
click at [316, 226] on span "Get GSC Page Performance Data" at bounding box center [328, 226] width 68 height 7
click at [320, 226] on span "Get GSC Page Performance Data" at bounding box center [328, 226] width 68 height 7
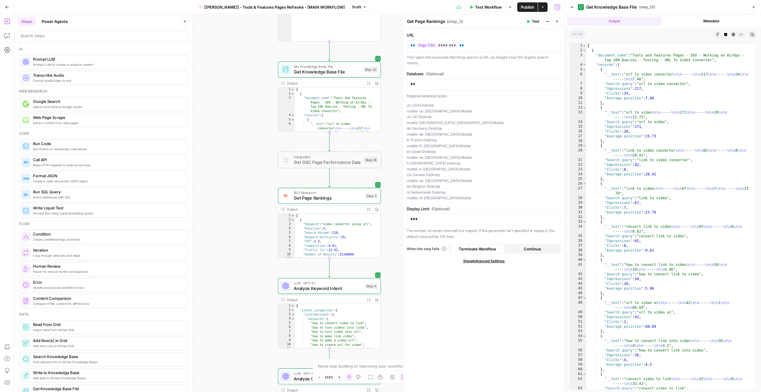
click at [323, 198] on span "Get Page Rankings" at bounding box center [328, 198] width 69 height 7
click at [325, 198] on span "Get Page Rankings" at bounding box center [328, 198] width 69 height 7
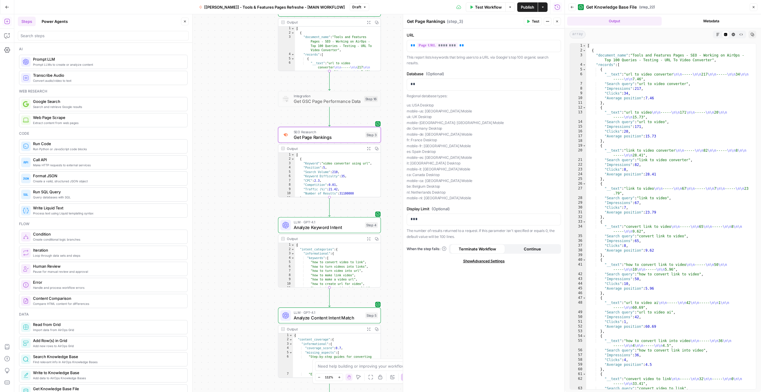
click at [316, 229] on span "Analyze Keyword Intent" at bounding box center [328, 227] width 69 height 7
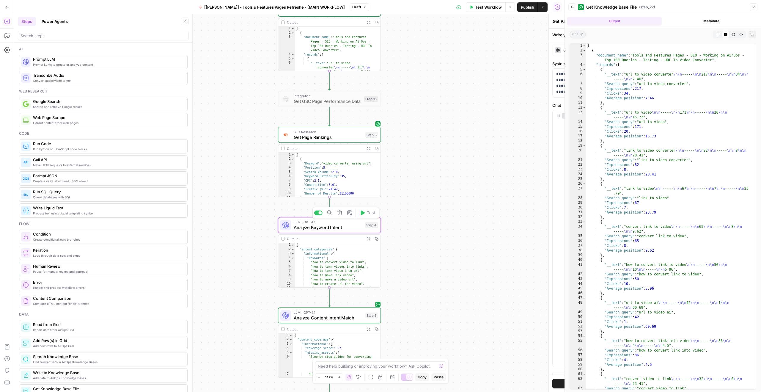
type textarea "Analyze Keyword Intent"
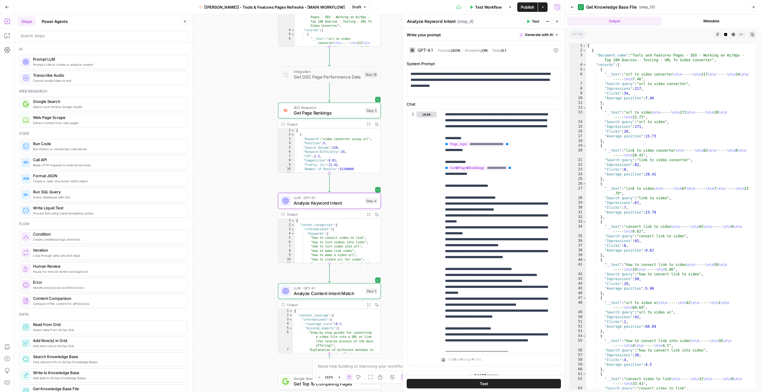
click at [255, 135] on div "**********" at bounding box center [289, 203] width 550 height 378
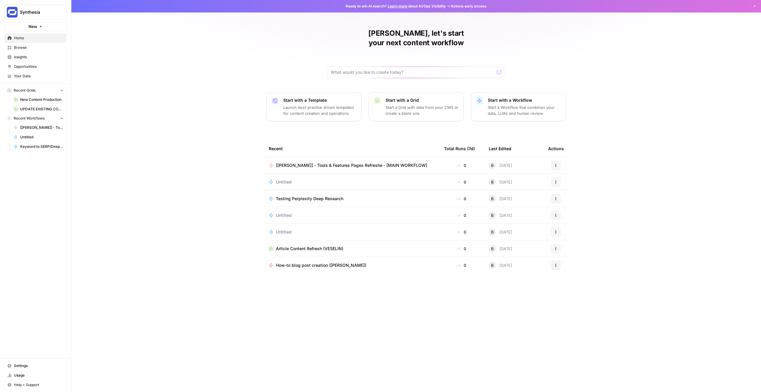
click at [30, 365] on span "Settings" at bounding box center [39, 365] width 50 height 5
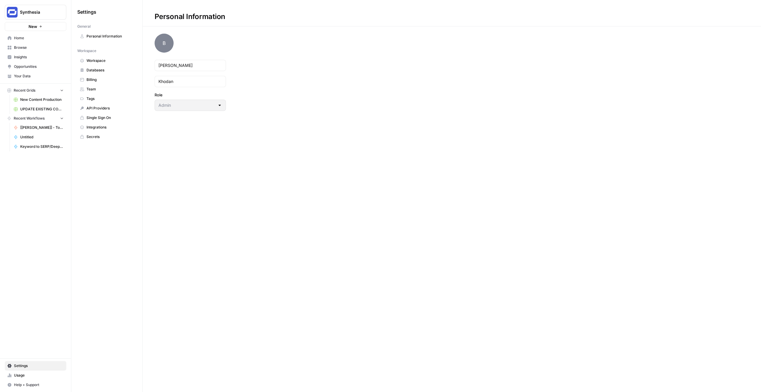
click at [98, 126] on span "Integrations" at bounding box center [110, 127] width 47 height 5
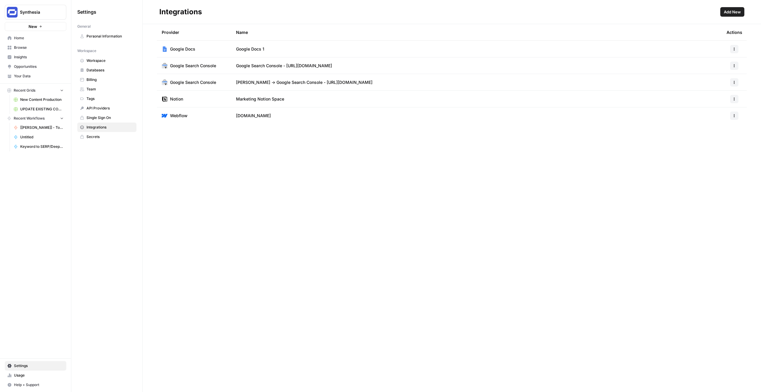
click at [248, 156] on div "Provider Name Actions Google Docs Google Docs 1 Google Search Console Google Se…" at bounding box center [452, 208] width 618 height 368
click at [733, 12] on span "Add New" at bounding box center [732, 12] width 17 height 6
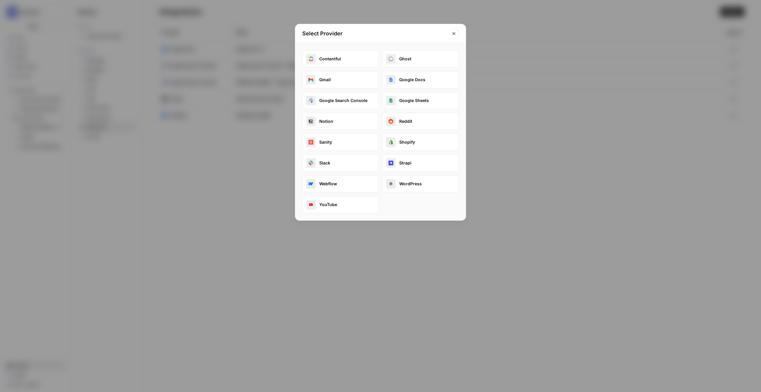
click at [406, 99] on button "Google Sheets" at bounding box center [420, 100] width 76 height 17
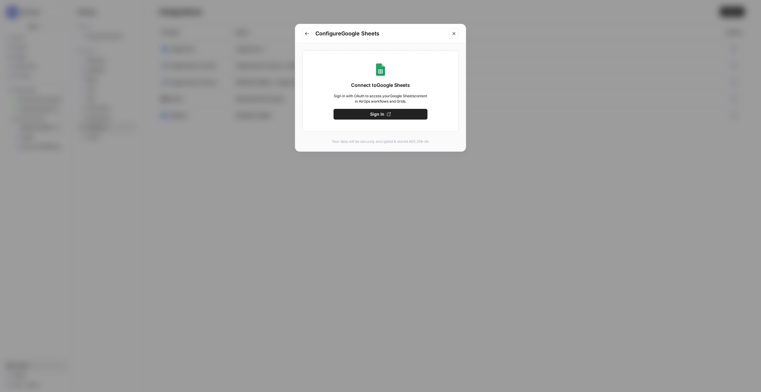
click at [367, 113] on button "Sign In" at bounding box center [381, 114] width 94 height 11
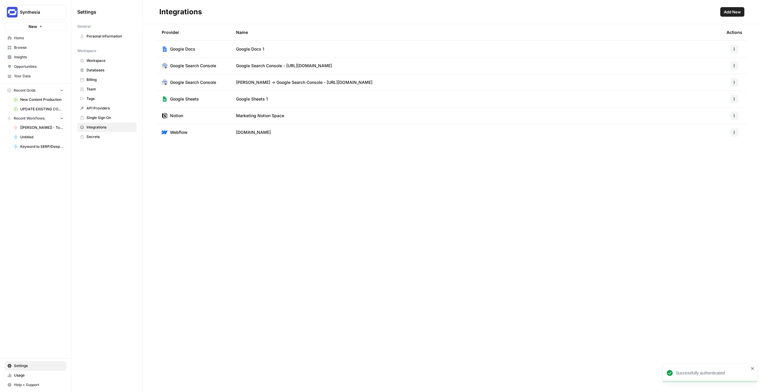
click at [258, 102] on td "Google Sheets 1" at bounding box center [476, 99] width 491 height 16
click at [261, 101] on span "Google Sheets 1" at bounding box center [252, 99] width 32 height 6
click at [740, 99] on div at bounding box center [734, 99] width 15 height 8
click at [736, 100] on button "button" at bounding box center [734, 99] width 8 height 8
click at [727, 112] on span "Edit" at bounding box center [721, 112] width 19 height 6
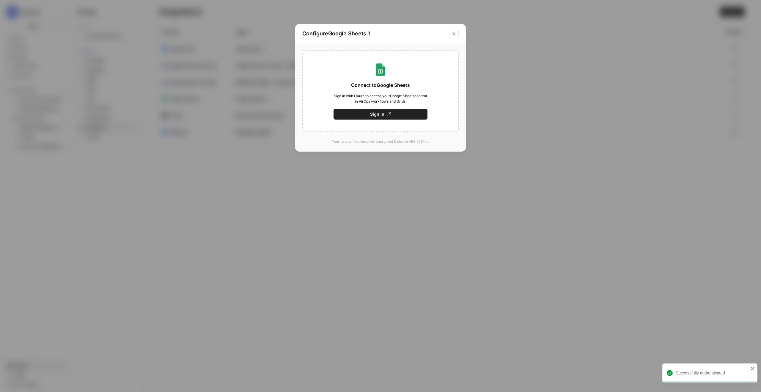
click at [354, 38] on div "Configure Google Sheets 1" at bounding box center [380, 33] width 171 height 19
click at [357, 33] on h2 "Configure Google Sheets 1" at bounding box center [373, 33] width 143 height 8
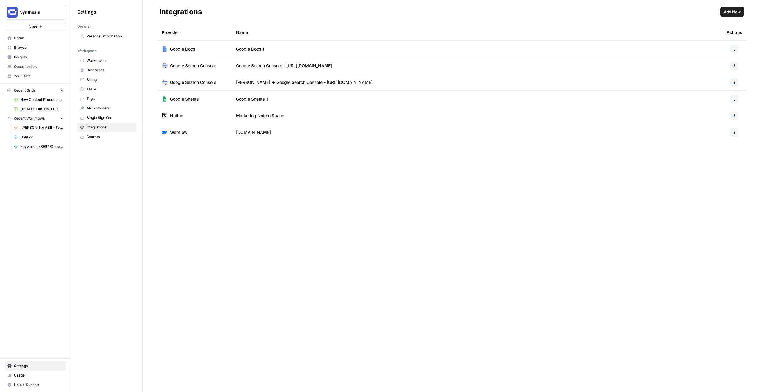
click at [258, 98] on span "Google Sheets 1" at bounding box center [252, 99] width 32 height 6
click at [263, 99] on span "Google Sheets 1" at bounding box center [252, 99] width 32 height 6
click at [731, 100] on button "button" at bounding box center [734, 99] width 8 height 8
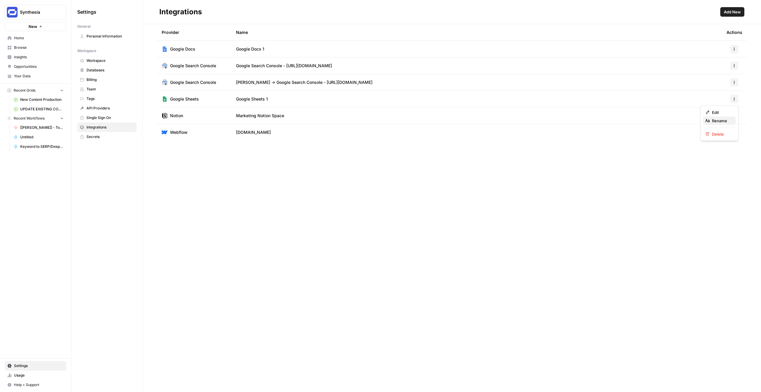
click at [718, 122] on span "Rename" at bounding box center [721, 121] width 19 height 6
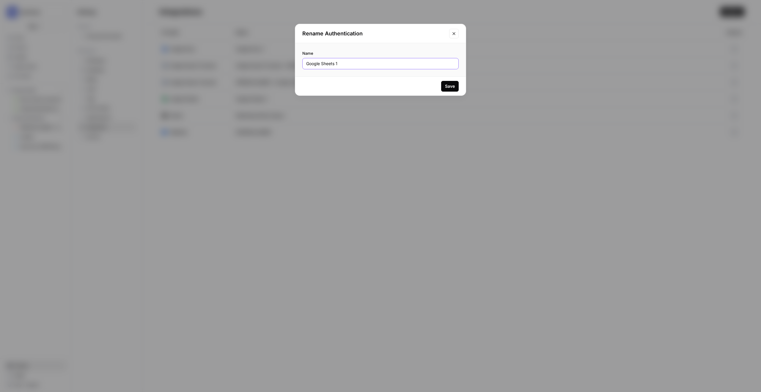
click at [327, 64] on input "Google Sheets 1" at bounding box center [380, 64] width 149 height 6
type input "[PERSON_NAME] -> Google Sheets Connection"
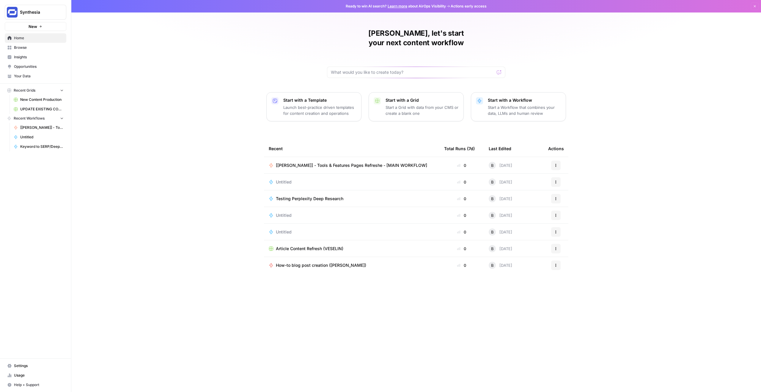
click at [24, 365] on span "Settings" at bounding box center [39, 365] width 50 height 5
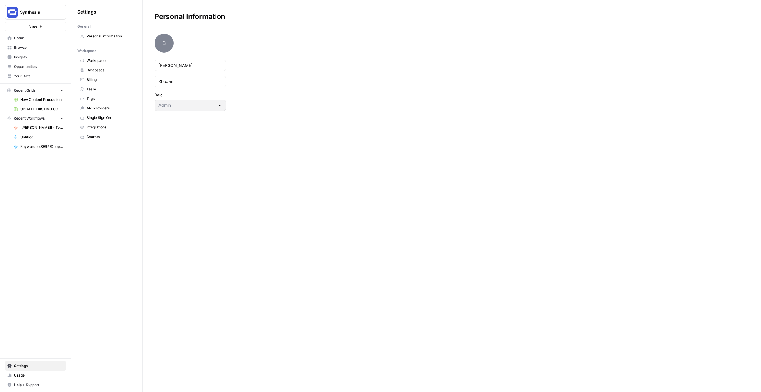
click at [103, 130] on link "Integrations" at bounding box center [106, 127] width 59 height 10
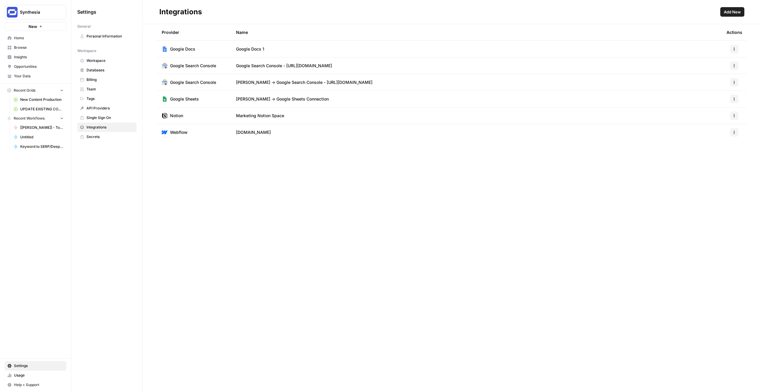
click at [99, 60] on span "Workspace" at bounding box center [110, 60] width 47 height 5
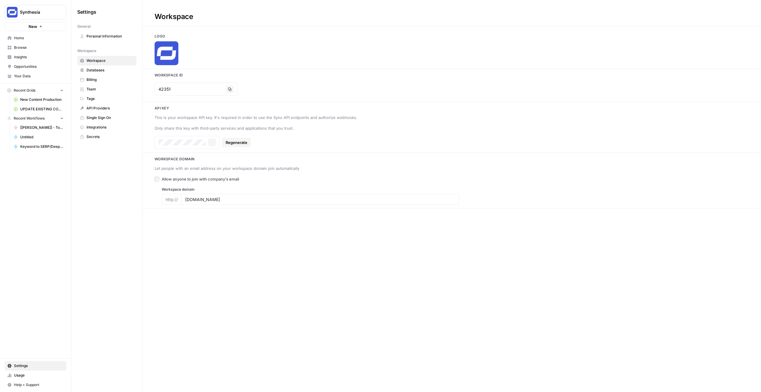
click at [103, 67] on link "Databases" at bounding box center [106, 70] width 59 height 10
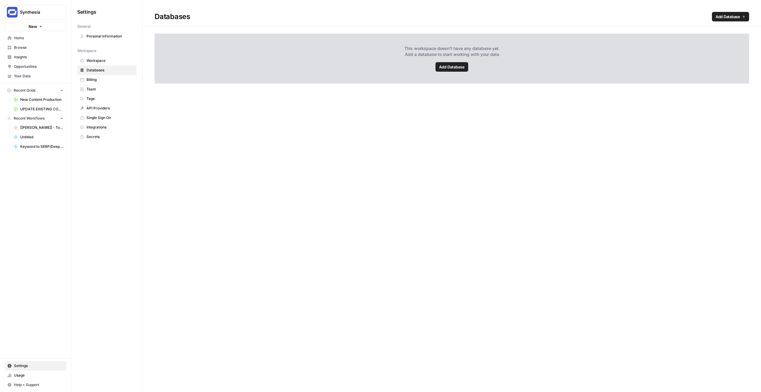
click at [371, 73] on div "This workspace doesn't have any database yet. Add a database to start working w…" at bounding box center [452, 59] width 595 height 50
click at [444, 73] on div "This workspace doesn't have any database yet. Add a database to start working w…" at bounding box center [452, 59] width 595 height 50
click at [453, 70] on span "Add Database" at bounding box center [452, 67] width 26 height 6
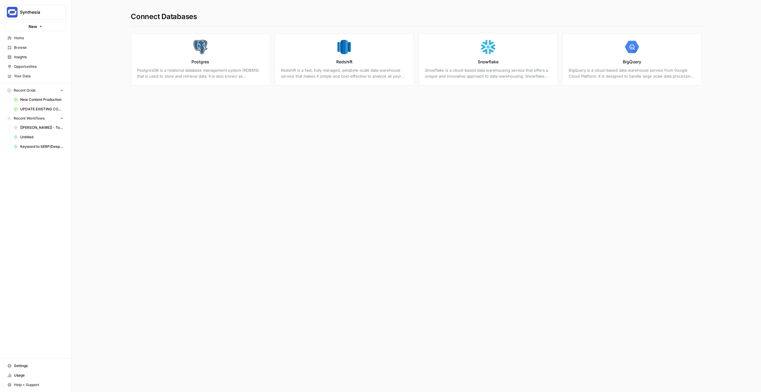
click at [31, 49] on span "Browse" at bounding box center [39, 47] width 50 height 5
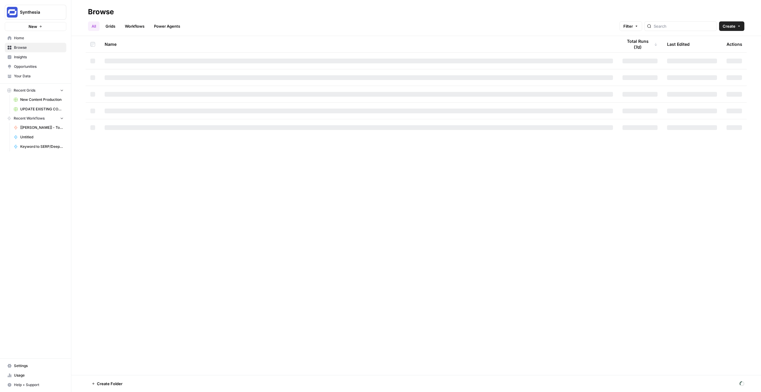
click at [31, 35] on span "Home" at bounding box center [39, 37] width 50 height 5
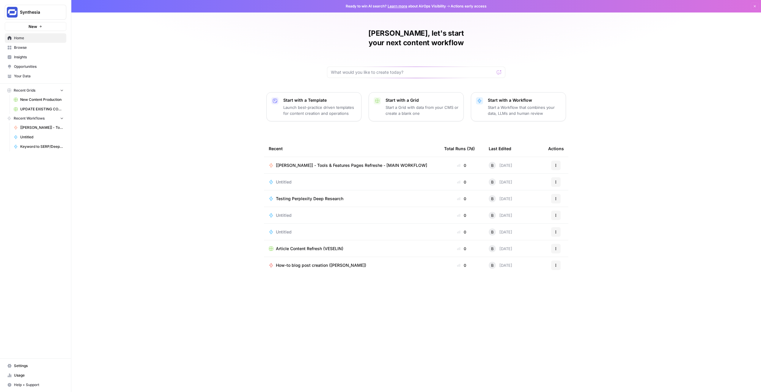
click at [44, 78] on span "Your Data" at bounding box center [39, 75] width 50 height 5
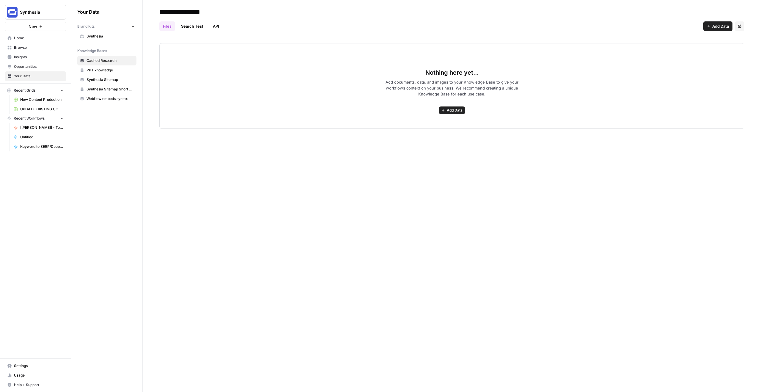
click at [424, 134] on div "**********" at bounding box center [452, 196] width 618 height 392
click at [637, 21] on div "Files Search Test API Add Data Settings" at bounding box center [451, 24] width 585 height 14
click at [704, 24] on button "Add Data" at bounding box center [717, 26] width 29 height 10
click at [703, 69] on span "Import File from Google Drive" at bounding box center [698, 70] width 54 height 6
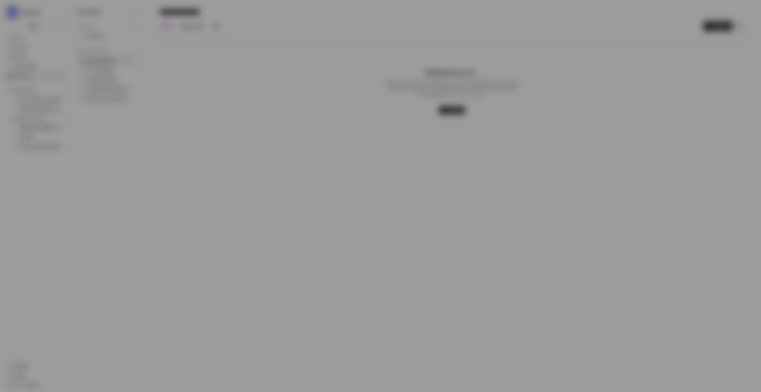
type input "synthesia-0-azqoy6t-nl@airops.iam.gserviceaccount.com"
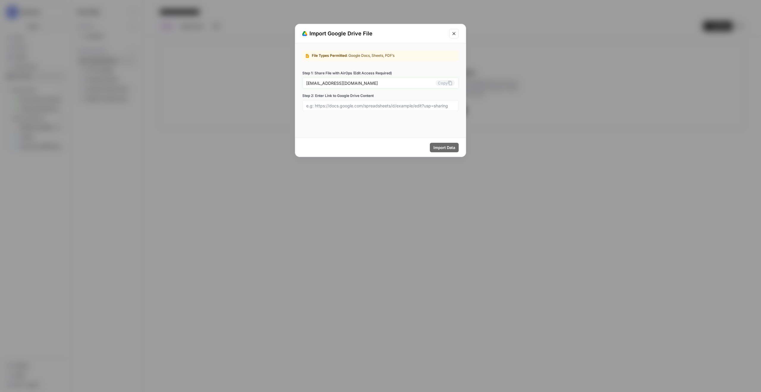
click at [340, 83] on input "synthesia-0-azqoy6t-nl@airops.iam.gserviceaccount.com" at bounding box center [370, 82] width 129 height 5
click at [365, 82] on input "synthesia-0-azqoy6t-nl@airops.iam.gserviceaccount.com" at bounding box center [370, 82] width 129 height 5
click at [335, 107] on input "Step 2: Enter Link to Google Drive Content" at bounding box center [380, 105] width 149 height 5
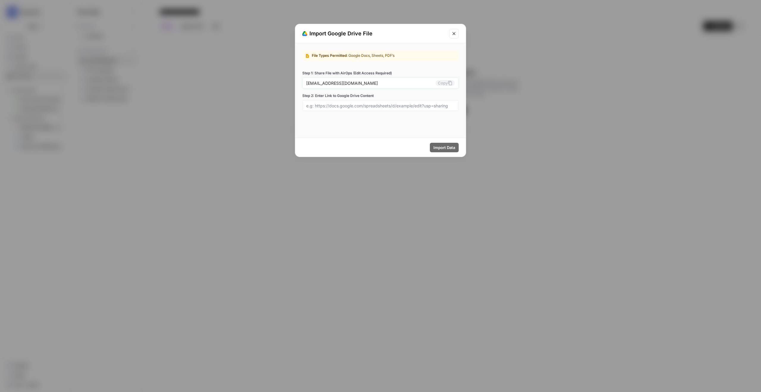
click at [367, 84] on input "synthesia-0-azqoy6t-nl@airops.iam.gserviceaccount.com" at bounding box center [370, 82] width 129 height 5
click at [372, 84] on input "synthesia-0-azqoy6t-nl@airops.iam.gserviceaccount.com" at bounding box center [370, 82] width 129 height 5
click at [341, 109] on div at bounding box center [380, 105] width 156 height 11
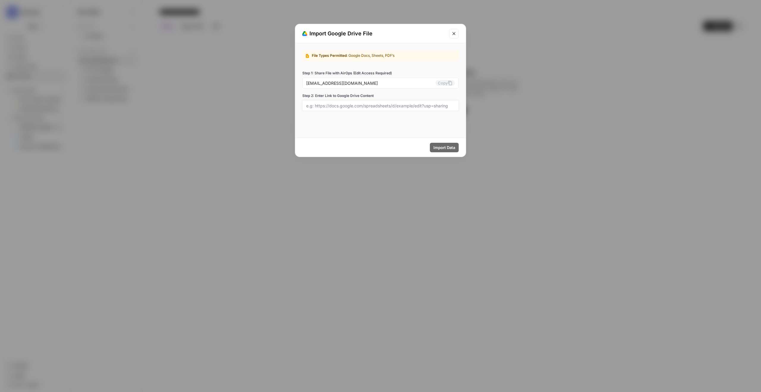
click at [348, 107] on input "Step 2: Enter Link to Google Drive Content" at bounding box center [380, 105] width 149 height 5
click at [348, 106] on input "Step 2: Enter Link to Google Drive Content" at bounding box center [380, 105] width 149 height 5
click at [332, 105] on input "Step 2: Enter Link to Google Drive Content" at bounding box center [380, 105] width 149 height 5
paste input "https://docs.google.com/spreadsheets/d/1uJb6fjmkXp0R7FoouUz6n_aZ4xsVAirNEgzCqj-…"
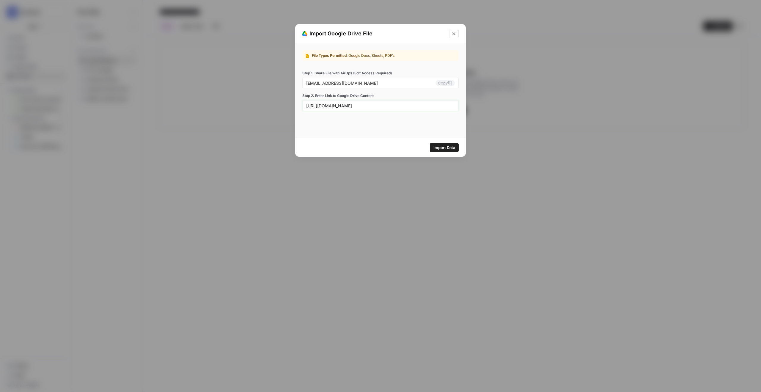
type input "https://docs.google.com/spreadsheets/d/1uJb6fjmkXp0R7FoouUz6n_aZ4xsVAirNEgzCqj-…"
click at [444, 150] on span "Import Data" at bounding box center [444, 147] width 22 height 6
drag, startPoint x: 409, startPoint y: 115, endPoint x: 383, endPoint y: 120, distance: 26.4
click at [383, 120] on span "AirOps could not access this file. Make sure you shared it with synthesia-0-azq…" at bounding box center [380, 118] width 156 height 11
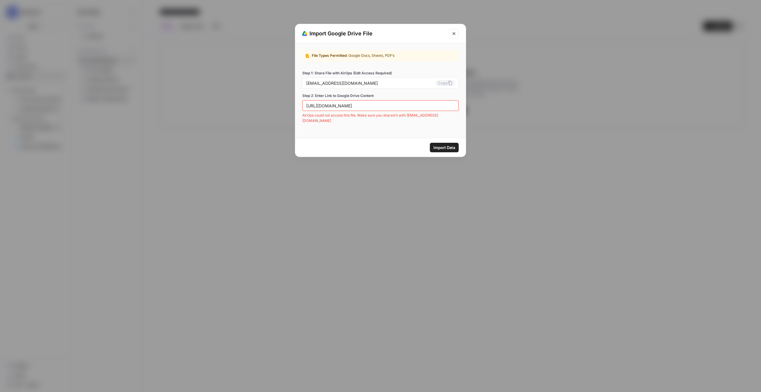
copy span "synthesia-0-azqoy6t-nl@airops.iam.gserviceaccount.com"
click at [438, 145] on span "Import Data" at bounding box center [444, 147] width 22 height 6
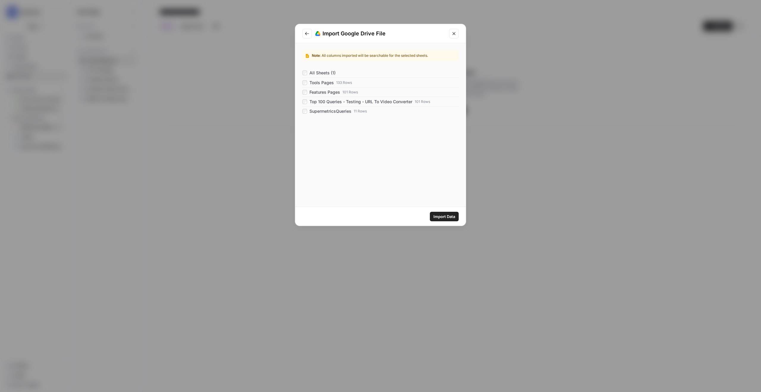
click at [443, 218] on span "Import Data" at bounding box center [444, 216] width 22 height 6
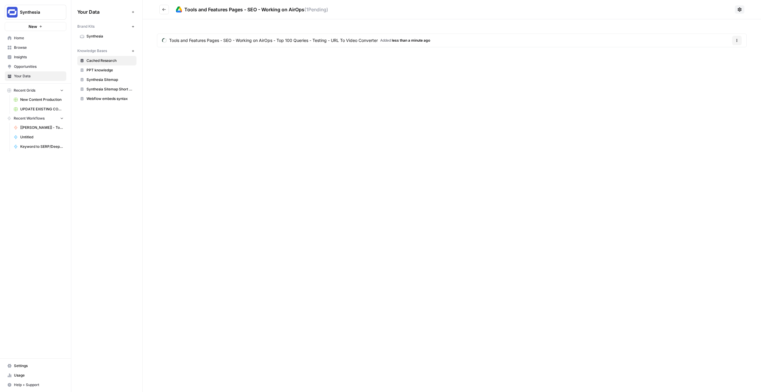
click at [739, 40] on icon "button" at bounding box center [737, 41] width 4 height 4
click at [459, 79] on div "Tools and Features Pages - SEO - Working on AirOps ( 1 Pending) Tools and Featu…" at bounding box center [452, 196] width 618 height 392
click at [345, 39] on span "Tools and Features Pages - SEO - Working on AirOps - Top 100 Queries - Testing …" at bounding box center [273, 40] width 209 height 6
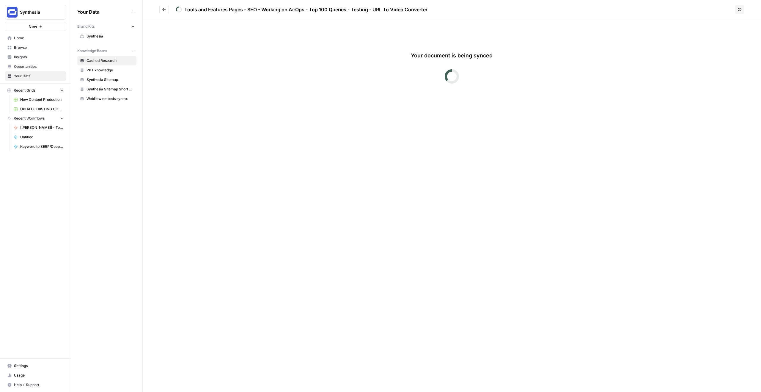
click at [165, 9] on icon "Go back" at bounding box center [164, 9] width 4 height 4
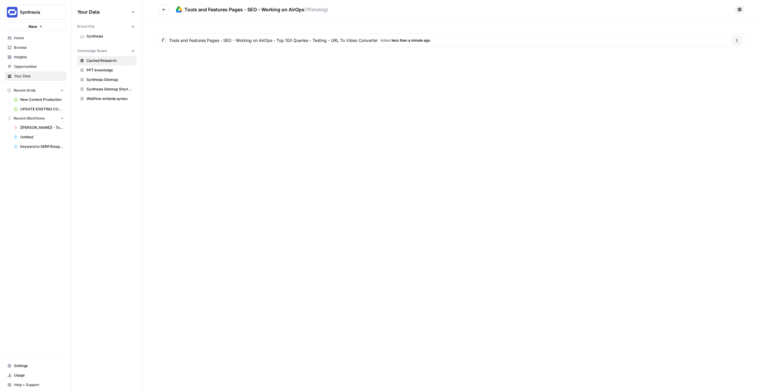
click at [741, 42] on button "Options" at bounding box center [737, 41] width 10 height 10
click at [728, 51] on button "Delete File" at bounding box center [722, 54] width 33 height 8
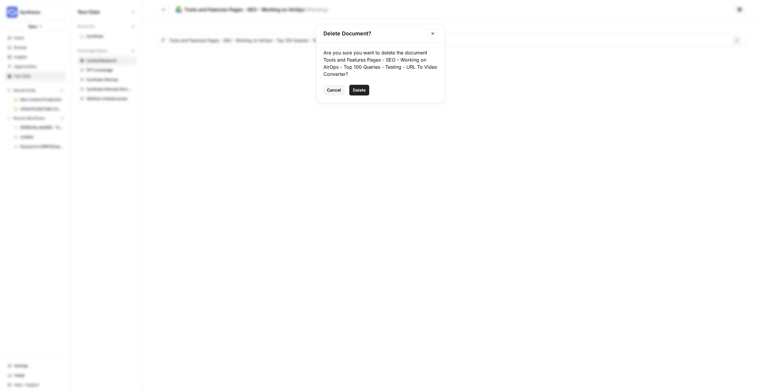
click at [356, 94] on button "Delete" at bounding box center [359, 90] width 20 height 11
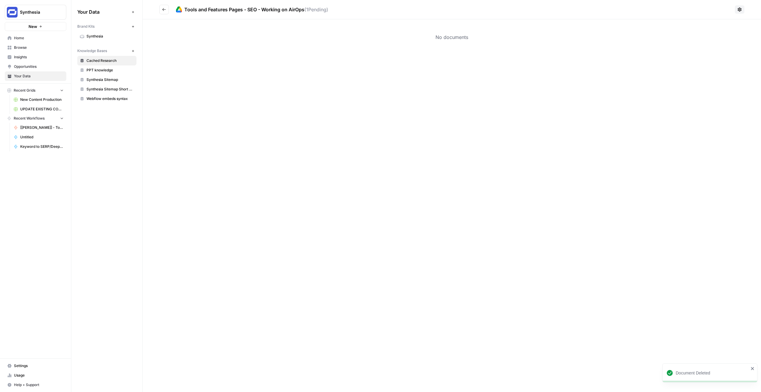
click at [136, 50] on button "New" at bounding box center [132, 50] width 7 height 7
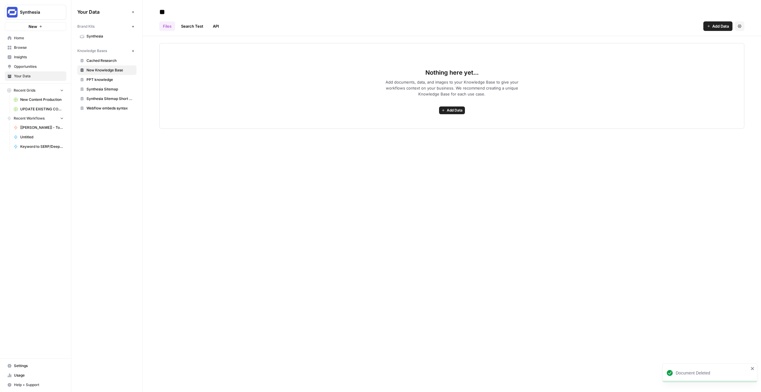
type input "*"
type input "**********"
click at [235, 57] on div "Nothing here yet... Add documents, data, and images to your Knowledge Base to g…" at bounding box center [451, 86] width 585 height 86
click at [451, 112] on span "Add Data" at bounding box center [455, 110] width 16 height 5
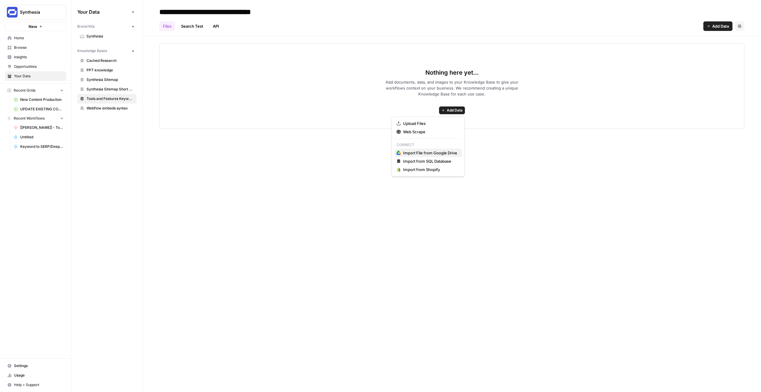
click at [424, 153] on span "Import File from Google Drive" at bounding box center [430, 153] width 54 height 6
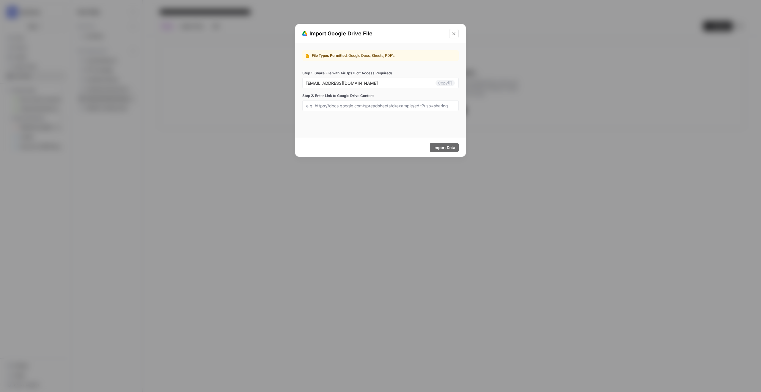
click at [361, 110] on div at bounding box center [380, 105] width 156 height 11
click at [361, 107] on input "Step 2: Enter Link to Google Drive Content" at bounding box center [380, 105] width 149 height 5
paste input "synthesia-0-azqoy6t-nl@airops.iam.gserviceaccount.com"
type input "synthesia-0-azqoy6t-nl@airops.iam.gserviceaccount.com"
paste input "https://docs.google.com/spreadsheets/d/1uJb6fjmkXp0R7FoouUz6n_aZ4xsVAirNEgzCqj-…"
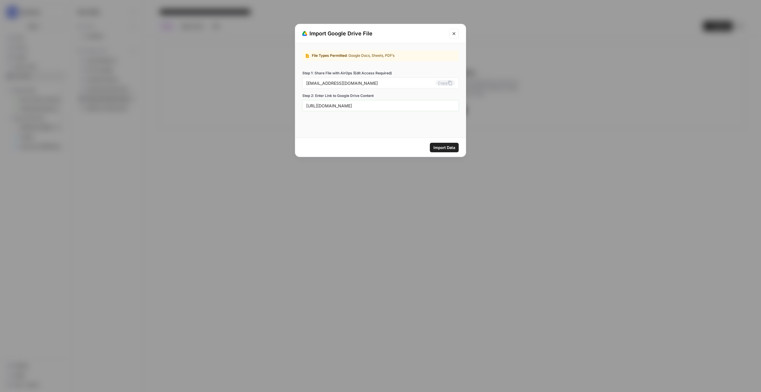
scroll to position [0, 115]
type input "https://docs.google.com/spreadsheets/d/1uJb6fjmkXp0R7FoouUz6n_aZ4xsVAirNEgzCqj-…"
click at [437, 148] on span "Import Data" at bounding box center [444, 147] width 22 height 6
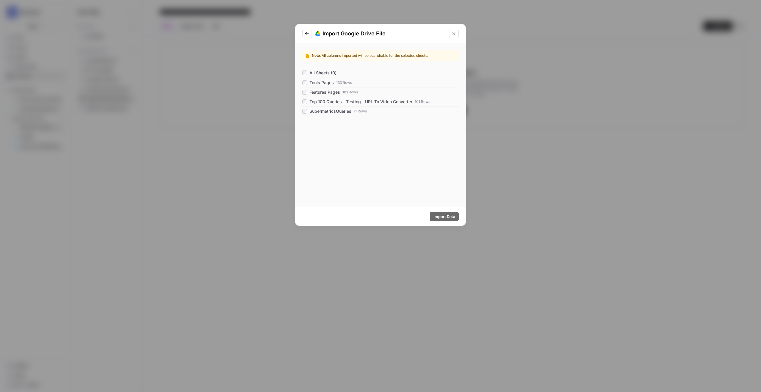
click at [315, 99] on span "Top 100 Queries - Testing - URL To Video Converter" at bounding box center [361, 102] width 103 height 6
click at [445, 212] on button "Import Data" at bounding box center [444, 217] width 29 height 10
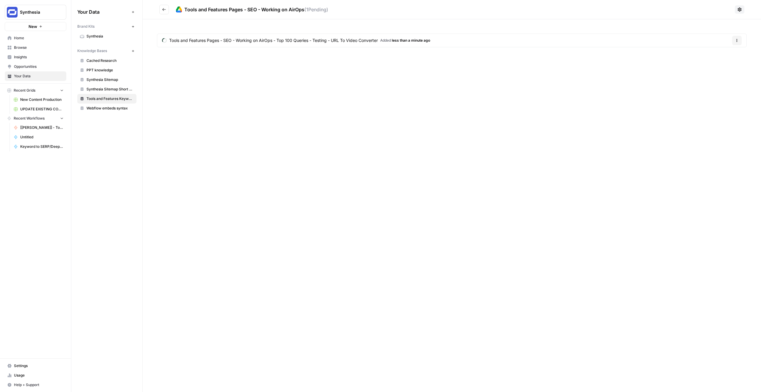
click at [254, 114] on div "Tools and Features Pages - SEO - Working on AirOps ( 1 Pending) Tools and Featu…" at bounding box center [452, 196] width 618 height 392
click at [260, 105] on div "Tools and Features Pages - SEO - Working on AirOps ( 1 Pending) Tools and Featu…" at bounding box center [452, 196] width 618 height 392
click at [312, 45] on link "Tools and Features Pages - SEO - Working on AirOps - Top 100 Queries - Testing …" at bounding box center [289, 40] width 264 height 13
